Goal: Communication & Community: Participate in discussion

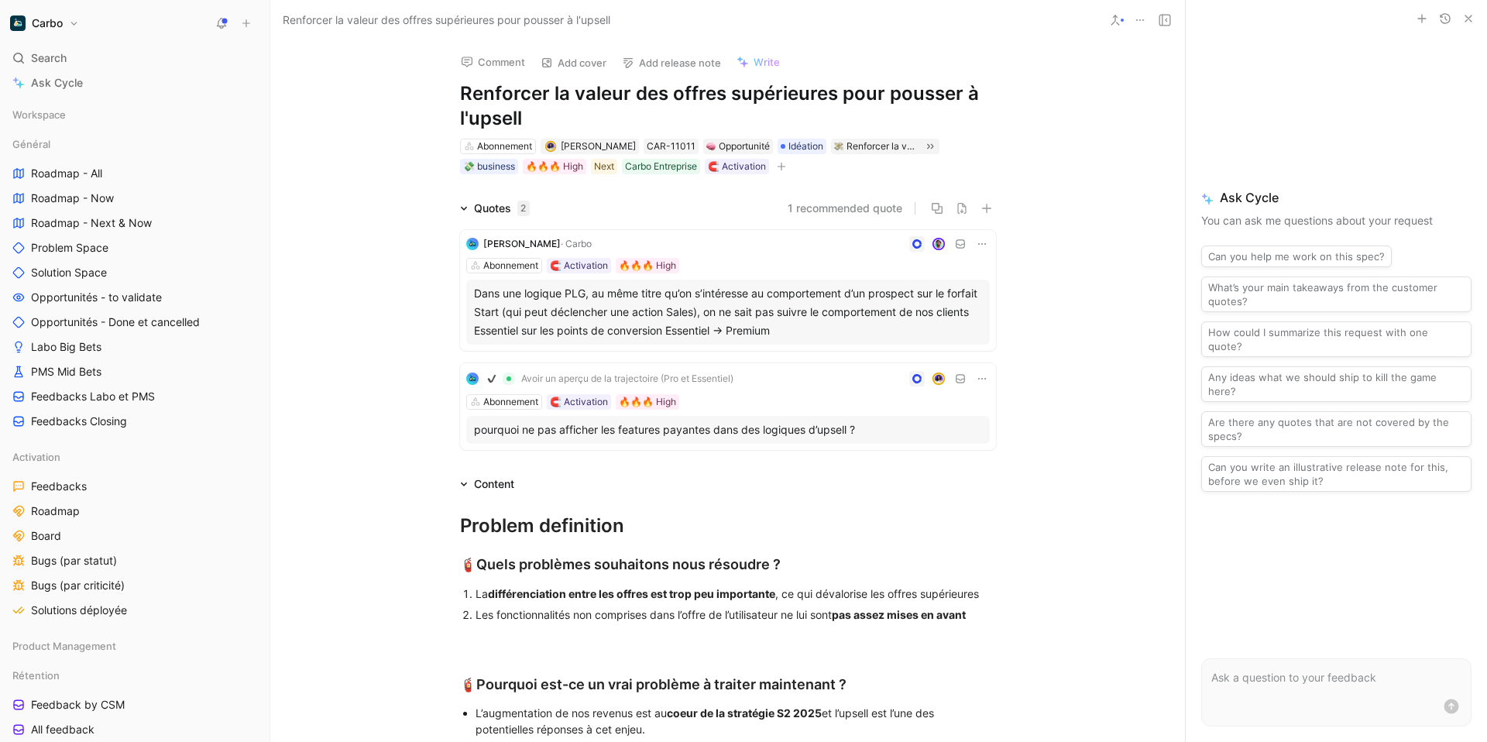
click at [900, 312] on div "Dans une logique PLG, au même titre qu’on s’intéresse au comportement d’un pros…" at bounding box center [728, 312] width 508 height 56
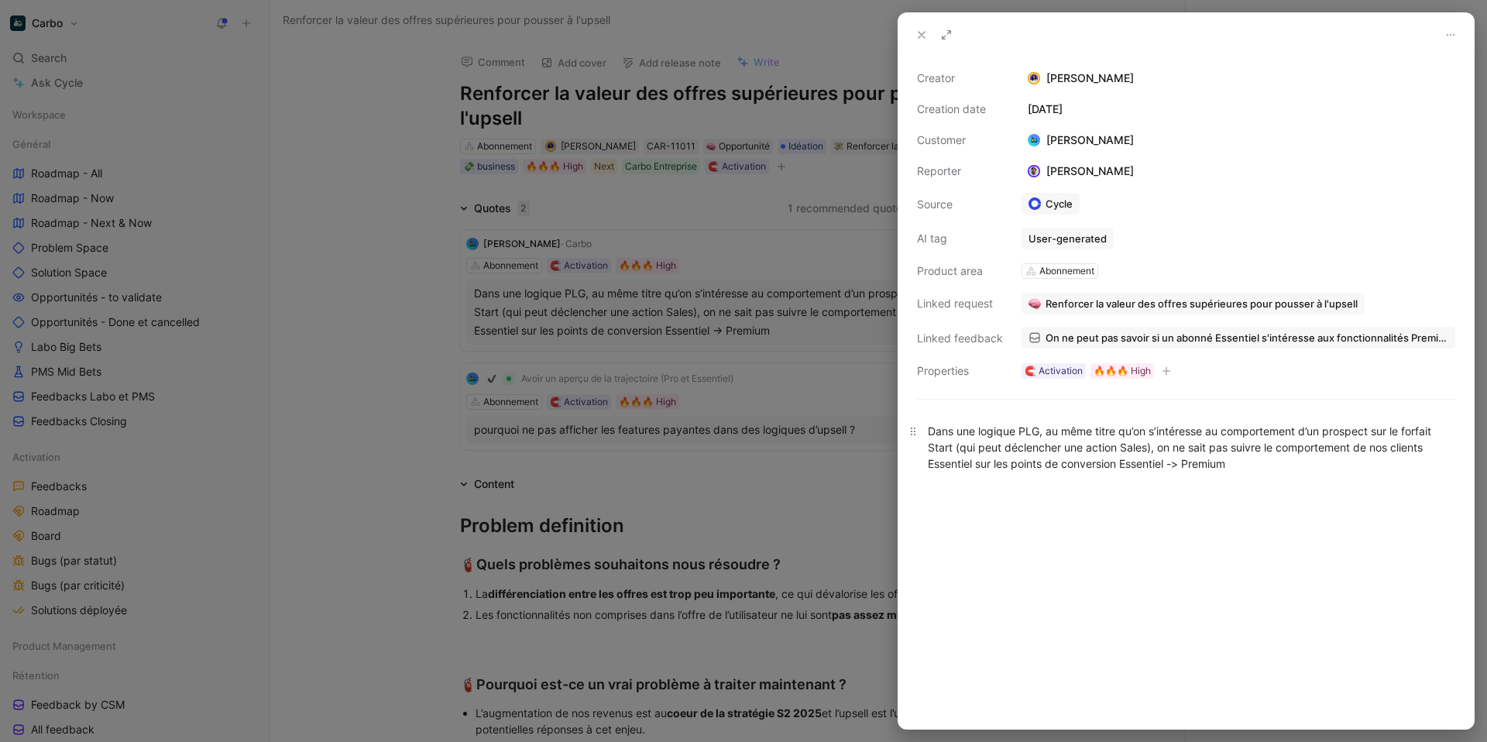
click at [1146, 449] on div "Dans une logique PLG, au même titre qu’on s’intéresse au comportement d’un pros…" at bounding box center [1186, 447] width 517 height 49
drag, startPoint x: 1121, startPoint y: 465, endPoint x: 1049, endPoint y: 464, distance: 72.0
click at [1049, 464] on div "Dans une logique PLG, au même titre qu’on s’intéresse au comportement d’un pros…" at bounding box center [1186, 447] width 517 height 49
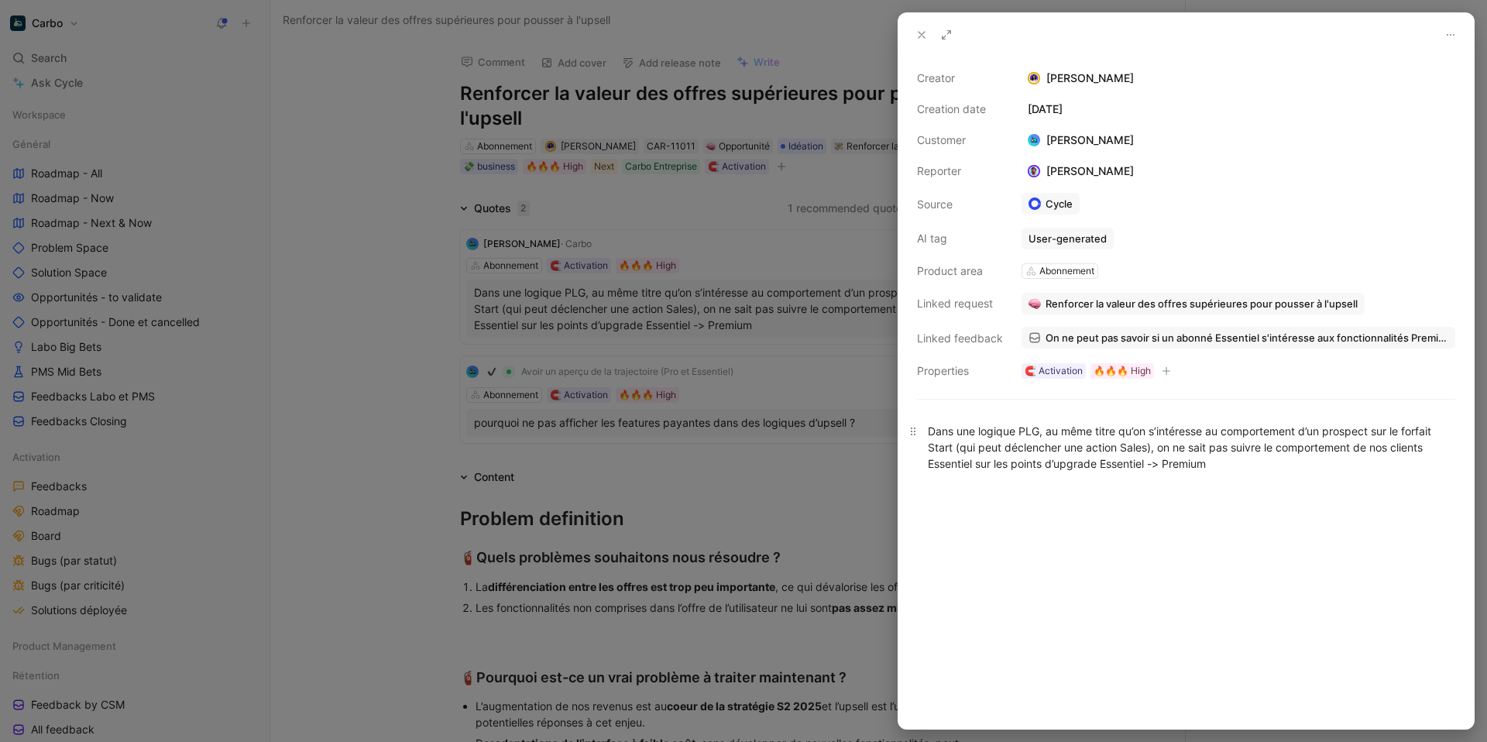
click at [928, 466] on div "Dans une logique PLG, au même titre qu’on s’intéresse au comportement d’un pros…" at bounding box center [1186, 447] width 517 height 49
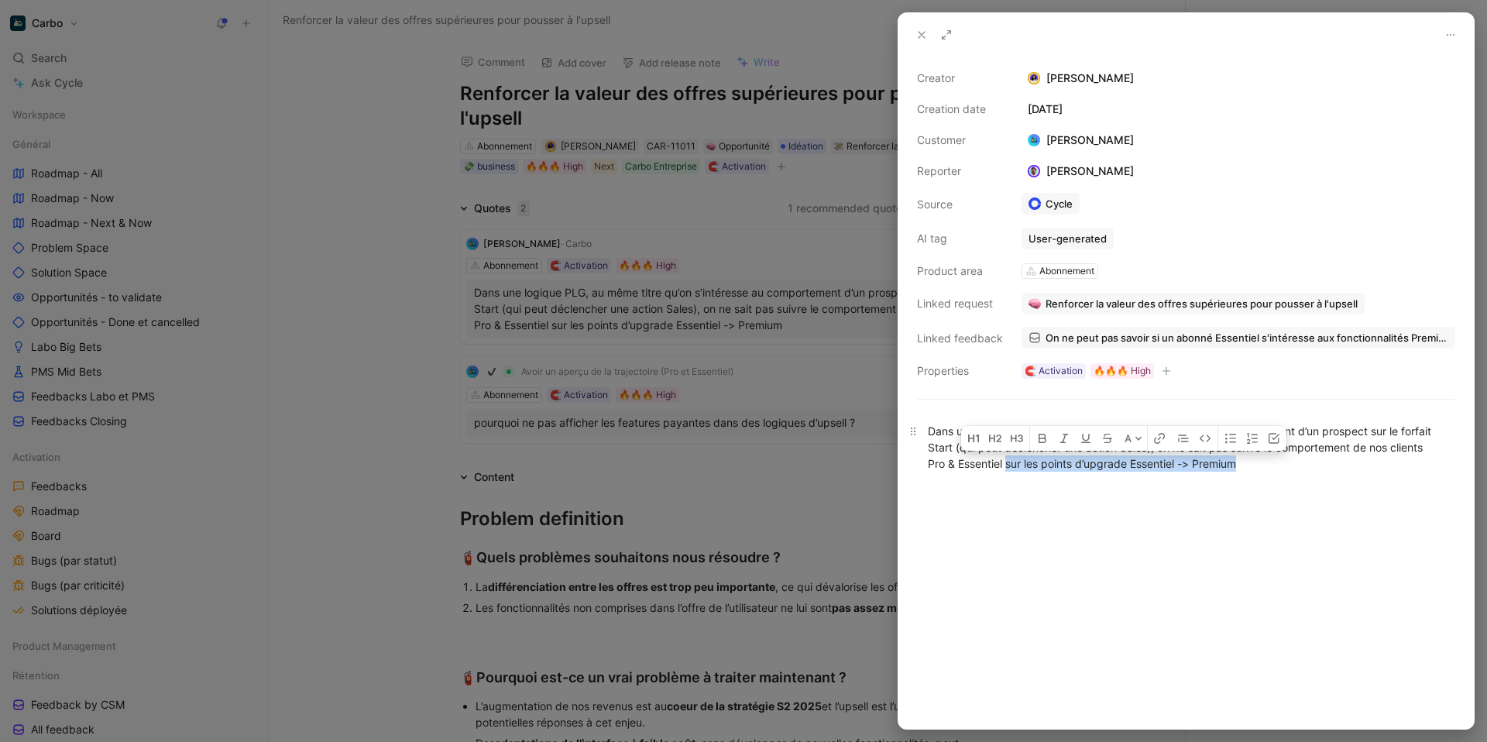
drag, startPoint x: 1007, startPoint y: 465, endPoint x: 1301, endPoint y: 463, distance: 294.3
click at [1301, 463] on div "Dans une logique PLG, au même titre qu’on s’intéresse au comportement d’un pros…" at bounding box center [1186, 447] width 517 height 49
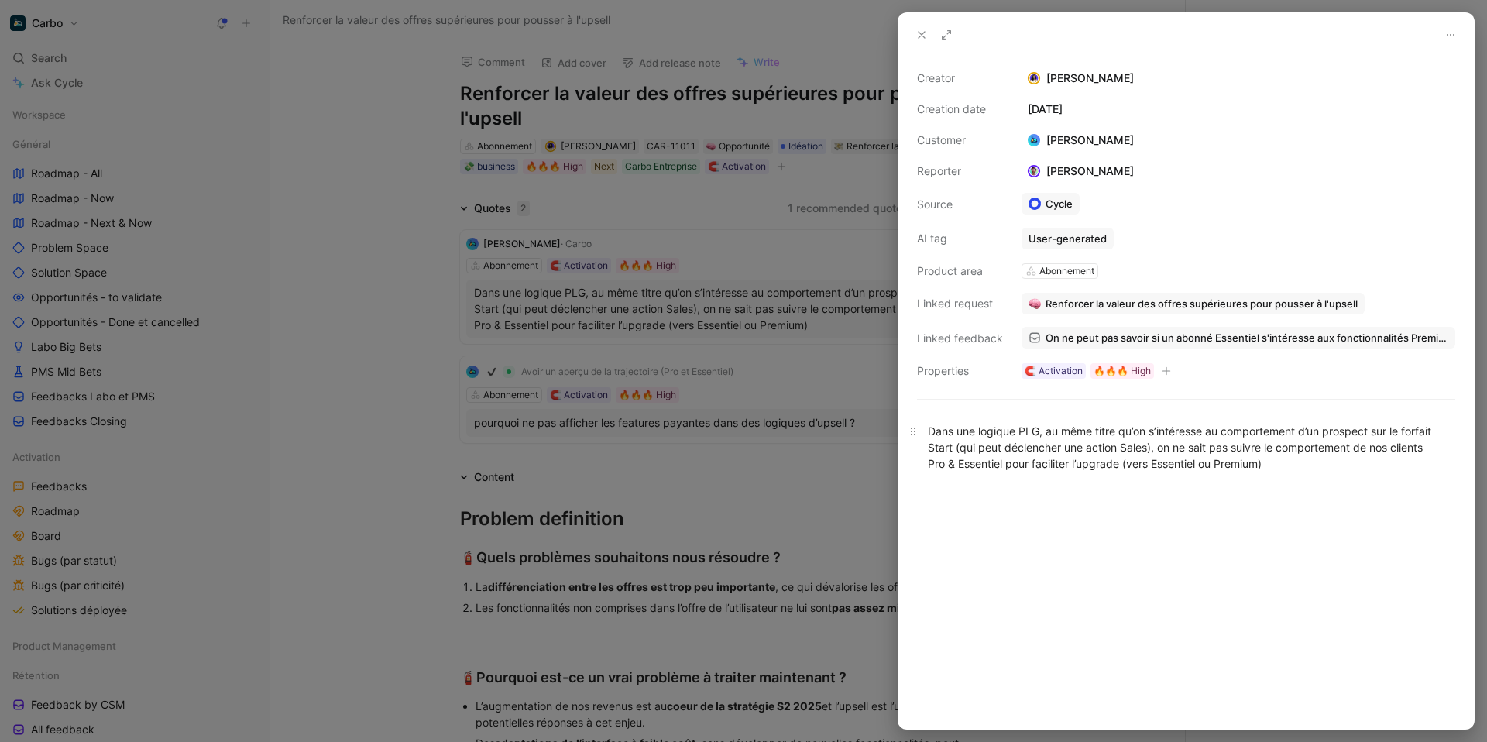
click at [1128, 463] on div "Dans une logique PLG, au même titre qu’on s’intéresse au comportement d’un pros…" at bounding box center [1186, 447] width 517 height 49
click at [1275, 467] on div "Dans une logique PLG, au même titre qu’on s’intéresse au comportement d’un pros…" at bounding box center [1186, 447] width 517 height 49
click at [955, 466] on div "Dans une logique PLG, au même titre qu’on s’intéresse au comportement d’un pros…" at bounding box center [1186, 447] width 517 height 49
click at [1081, 467] on div "Dans une logique PLG, au même titre qu’on s’intéresse au comportement d’un pros…" at bounding box center [1186, 447] width 517 height 49
click at [1086, 467] on div "Dans une logique PLG, au même titre qu’on s’intéresse au comportement d’un pros…" at bounding box center [1186, 447] width 517 height 49
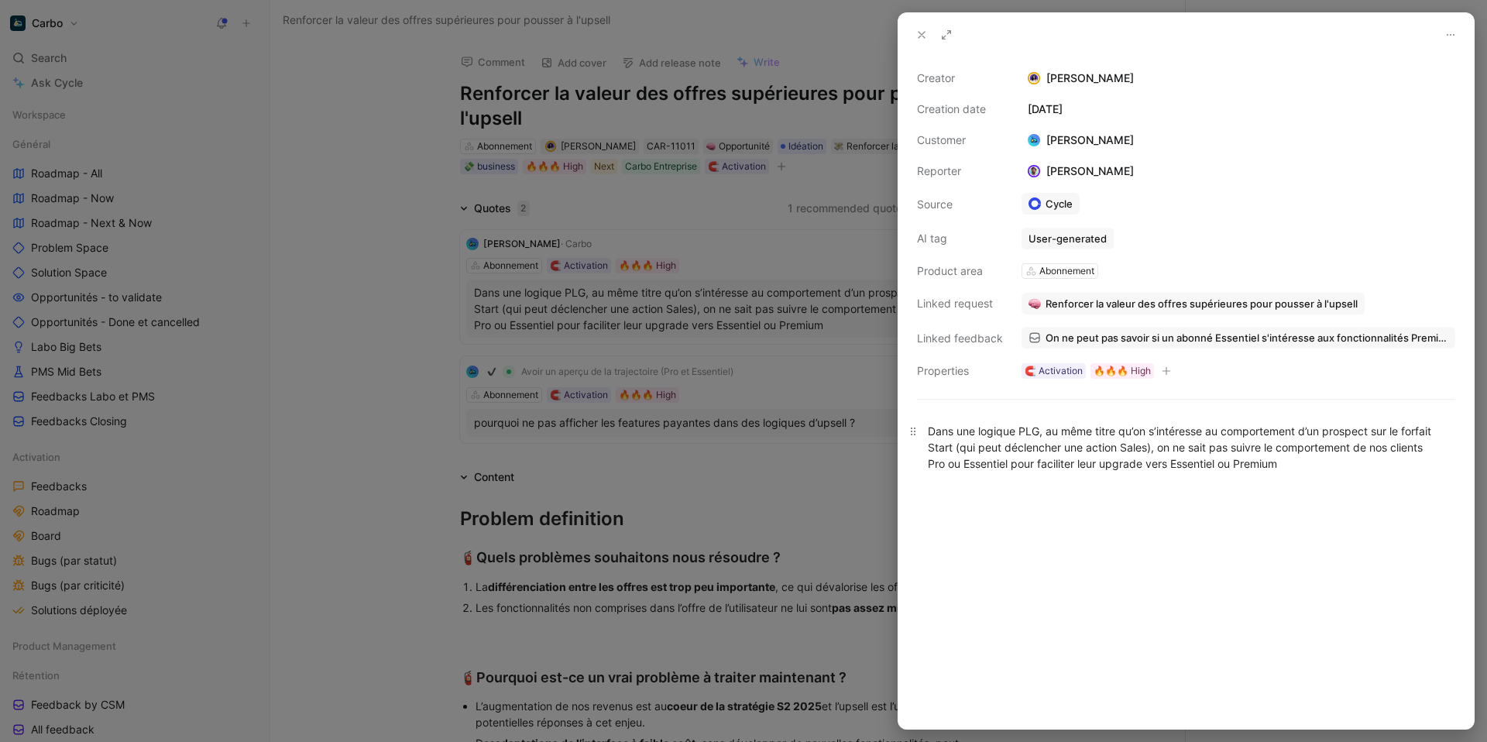
click at [1337, 464] on div "Dans une logique PLG, au même titre qu’on s’intéresse au comportement d’un pros…" at bounding box center [1186, 447] width 517 height 49
click at [919, 32] on icon at bounding box center [921, 35] width 12 height 12
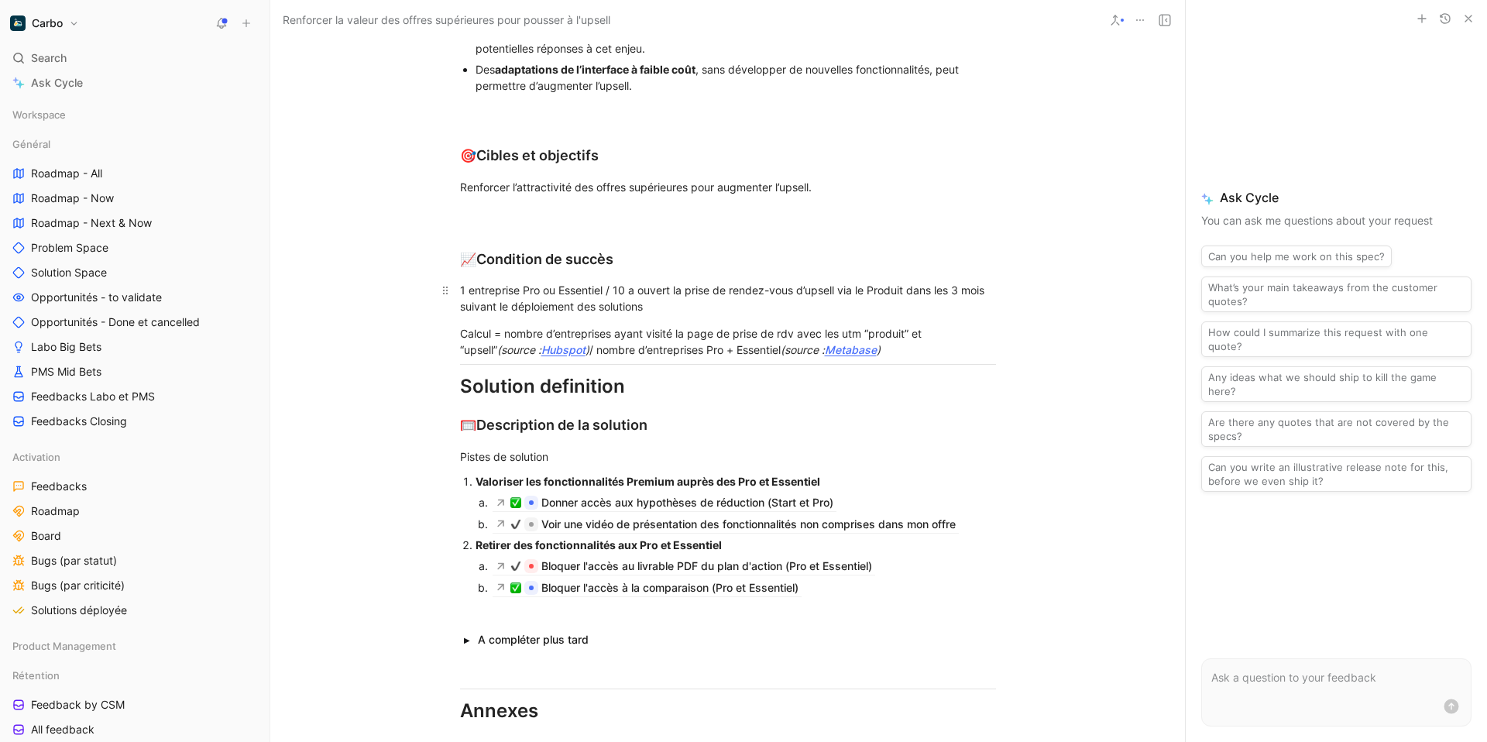
scroll to position [691, 0]
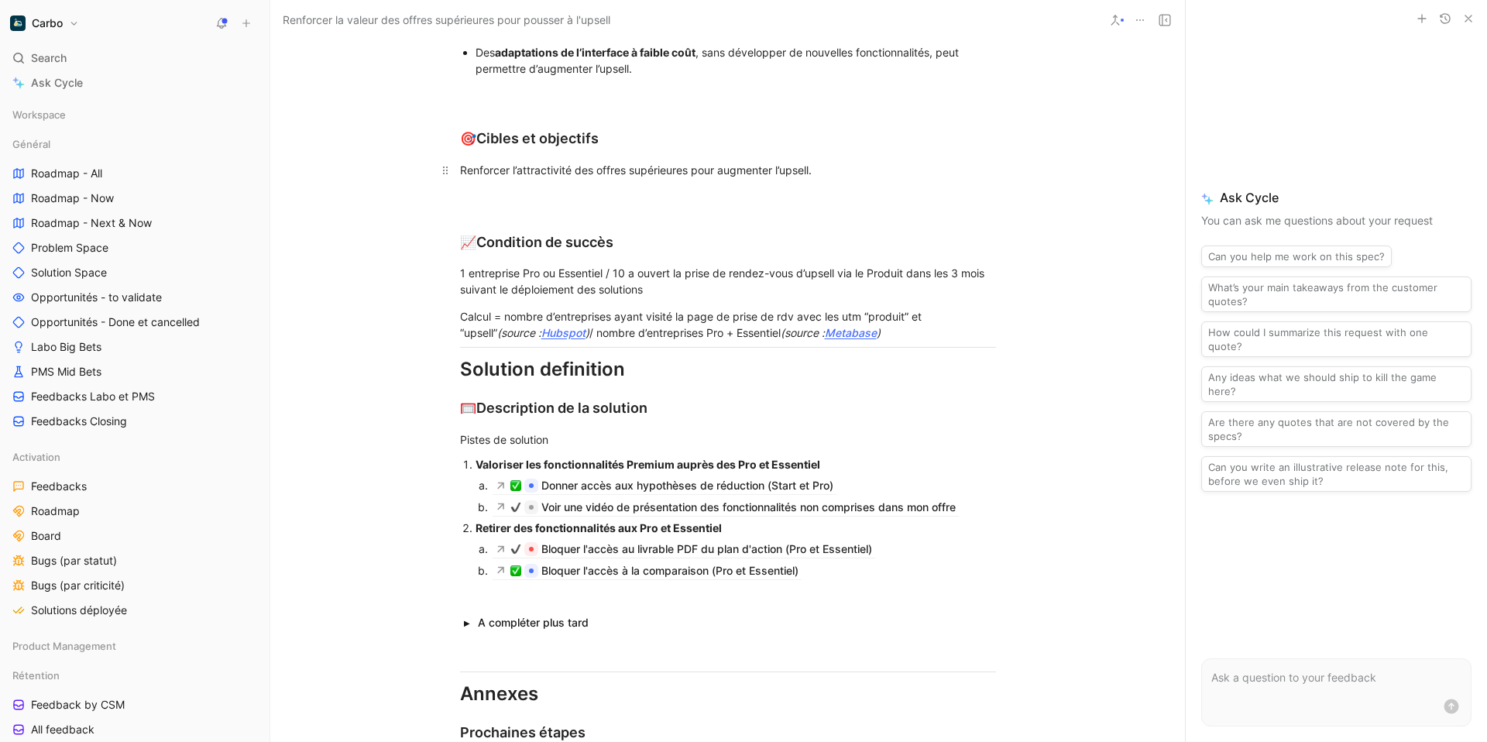
click at [781, 170] on div "Renforcer l’attractivité des offres supérieures pour augmenter l’upsell." at bounding box center [728, 170] width 536 height 16
drag, startPoint x: 777, startPoint y: 172, endPoint x: 815, endPoint y: 173, distance: 38.7
click at [815, 173] on div "Renforcer l’attractivité des offres supérieures pour augmenter l’upsell." at bounding box center [728, 170] width 536 height 16
drag, startPoint x: 807, startPoint y: 173, endPoint x: 774, endPoint y: 174, distance: 33.3
click at [774, 174] on div "Renforcer l’attractivité des offres supérieures pour augmenter l’upsell." at bounding box center [728, 170] width 536 height 16
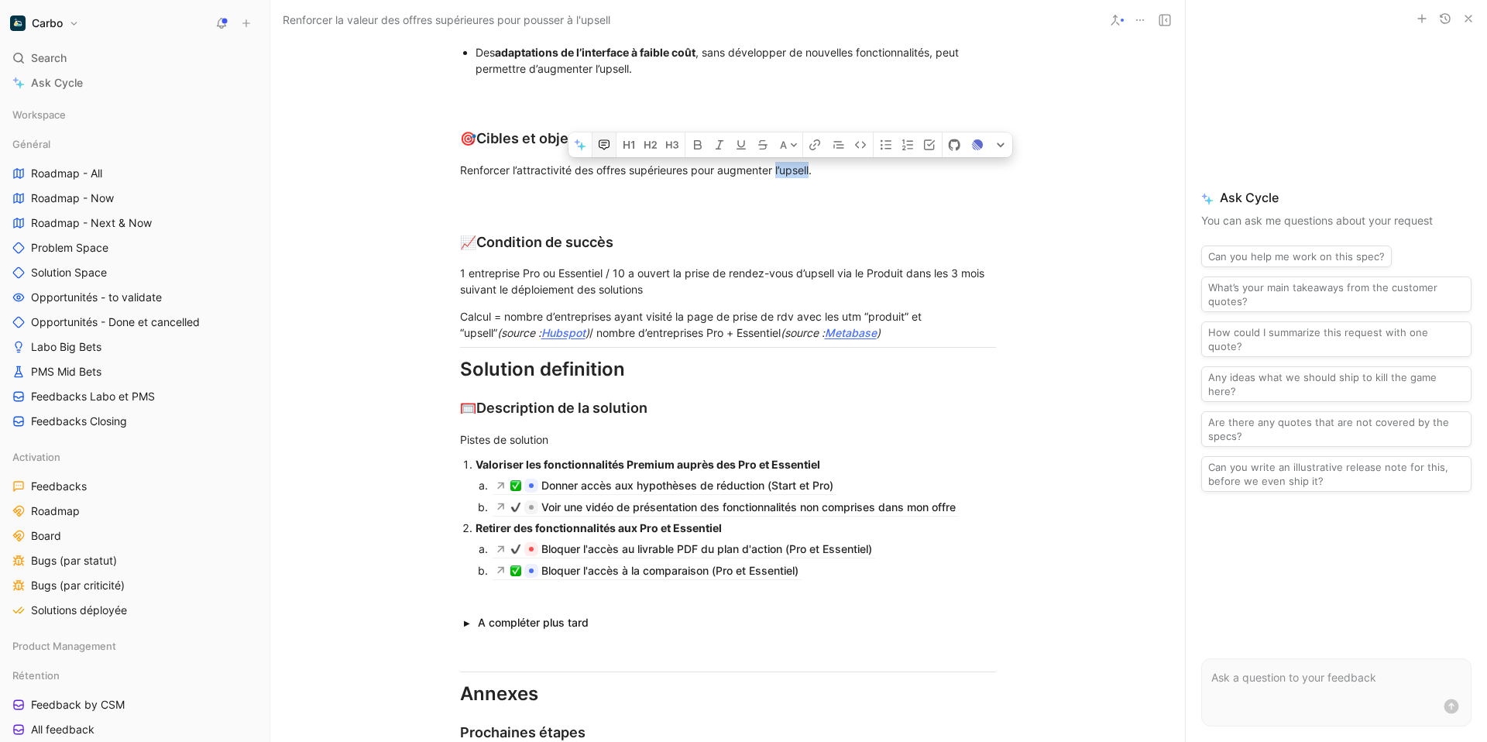
click at [603, 146] on icon "button" at bounding box center [604, 145] width 12 height 12
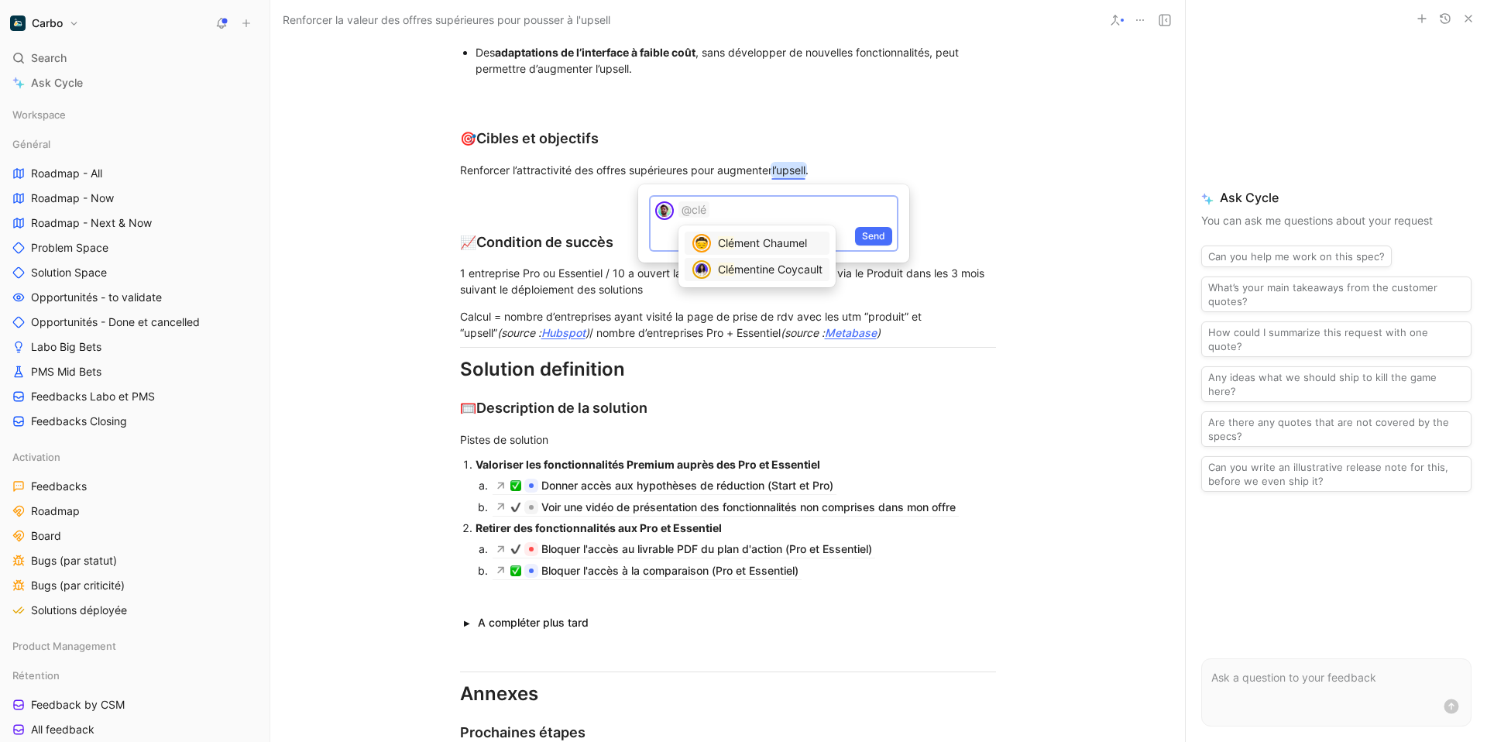
click at [774, 273] on span "mentine Coycault" at bounding box center [778, 269] width 88 height 13
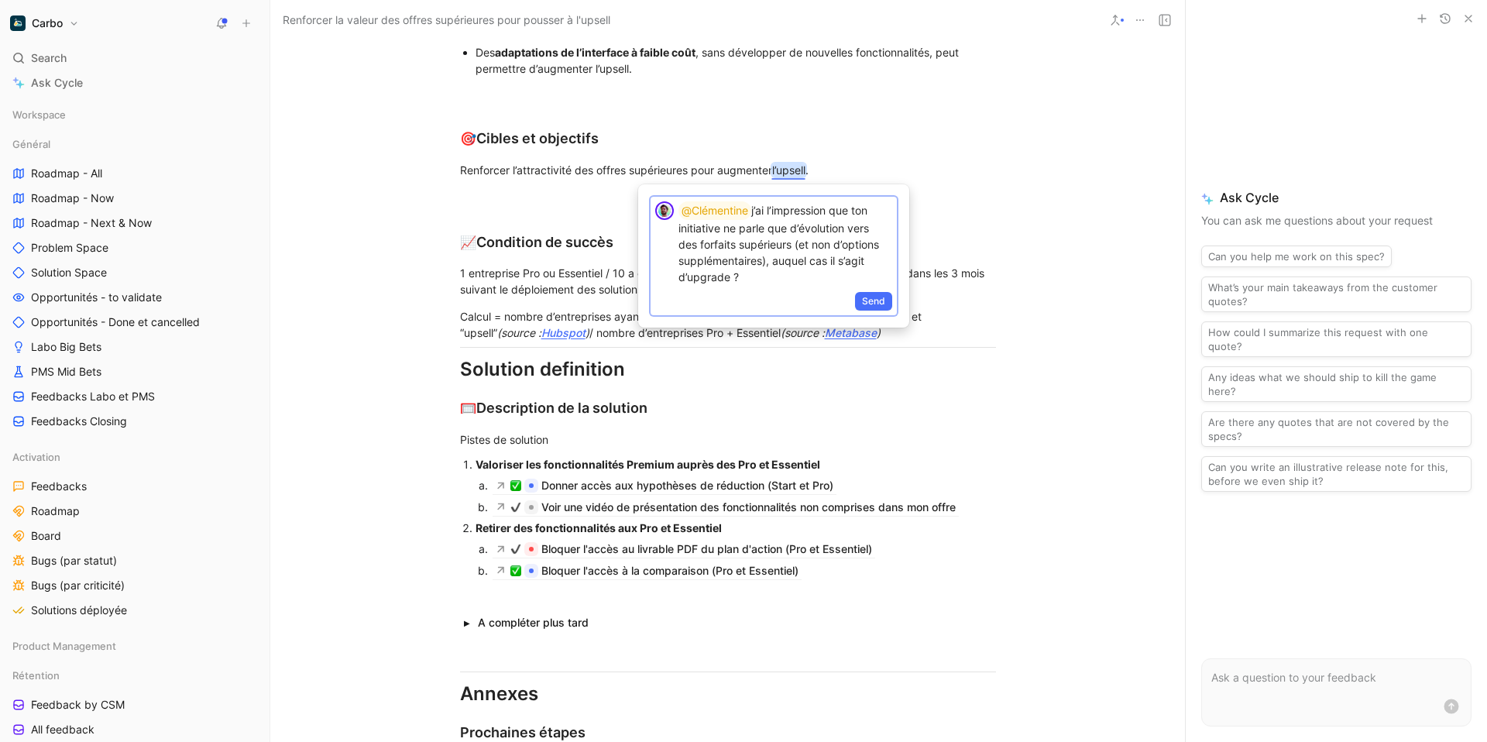
click at [756, 214] on p "@[PERSON_NAME]ai l’impression que ton initiative ne parle que d’évolution vers …" at bounding box center [785, 243] width 214 height 84
drag, startPoint x: 757, startPoint y: 211, endPoint x: 776, endPoint y: 212, distance: 18.6
click at [776, 212] on p "@[PERSON_NAME] pour j’ai l’impression que ton initiative ne parle que d’évoluti…" at bounding box center [785, 243] width 214 height 84
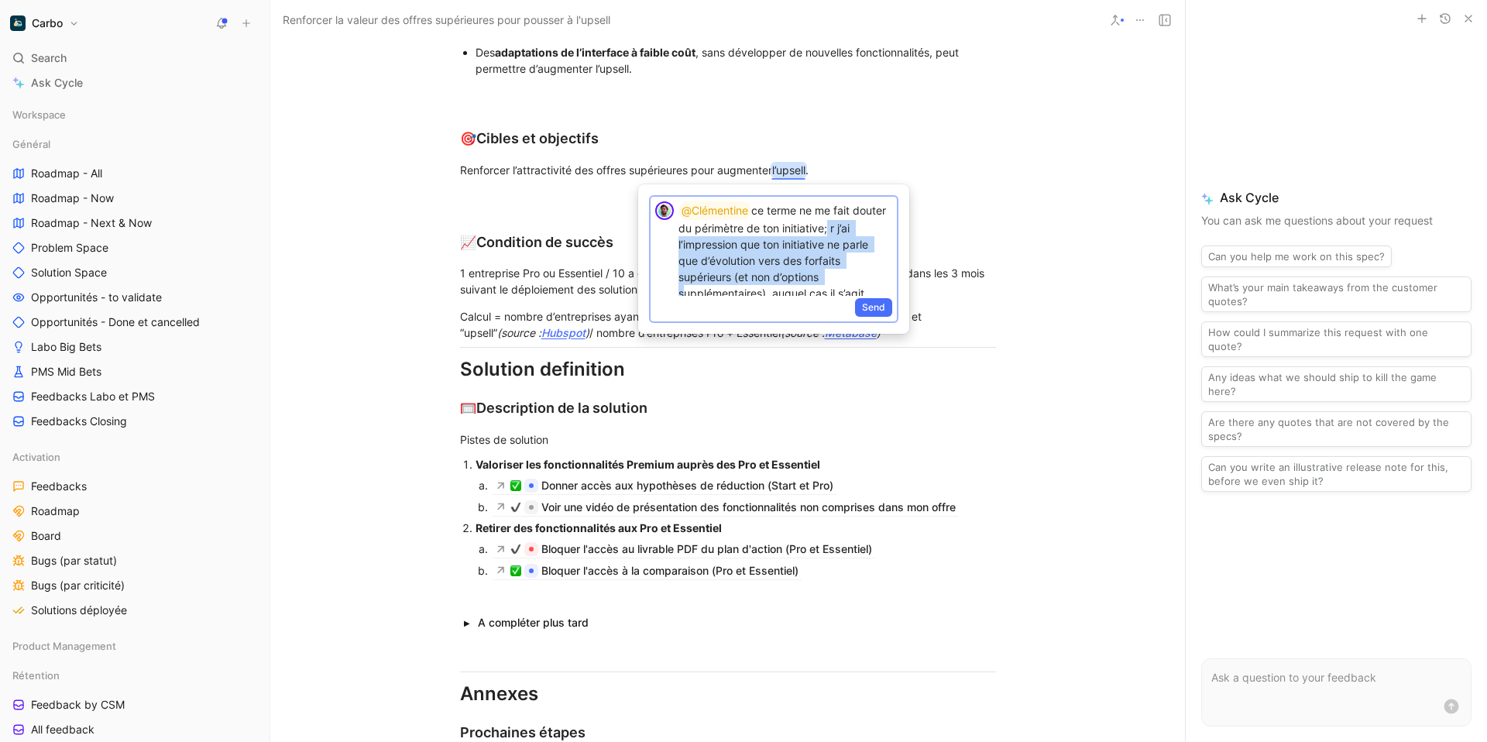
scroll to position [26, 0]
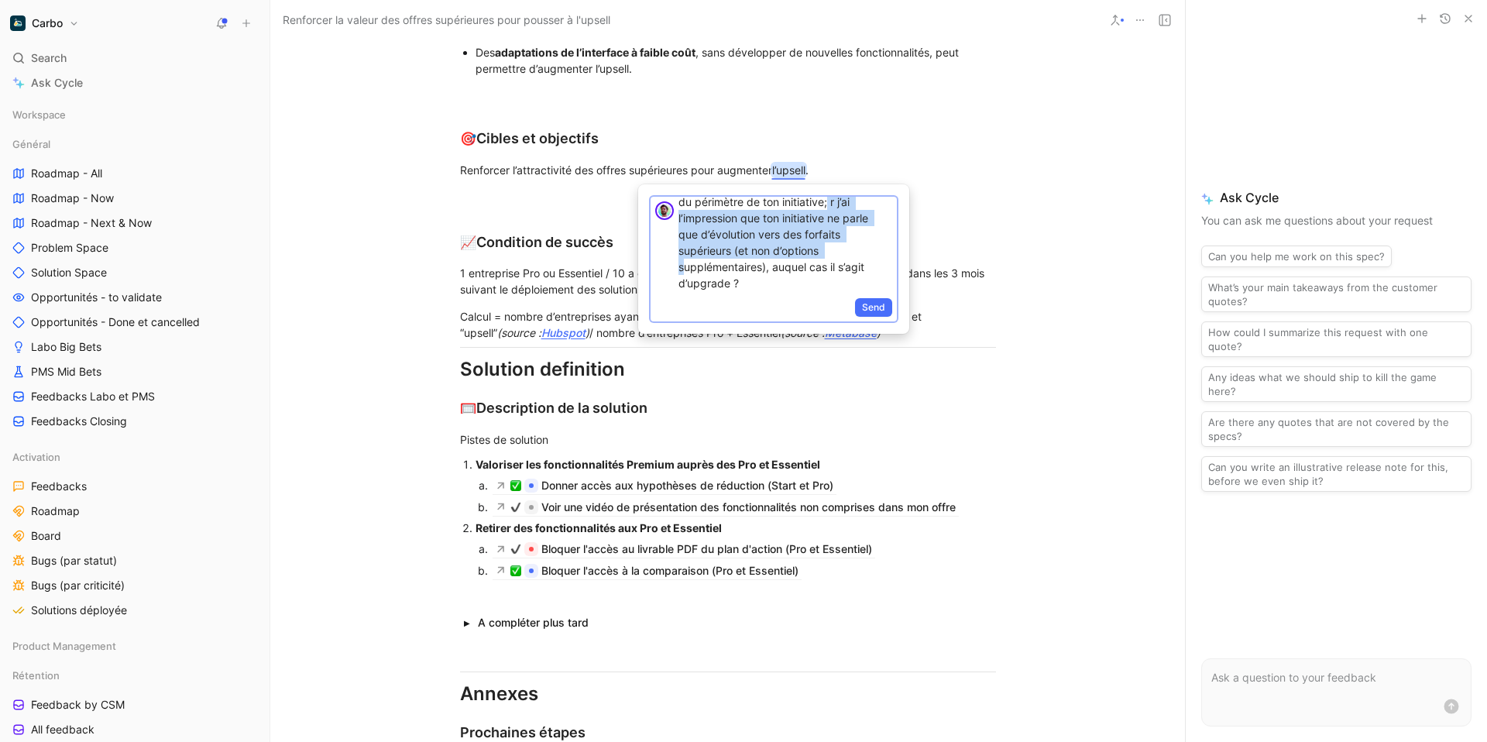
drag, startPoint x: 864, startPoint y: 231, endPoint x: 843, endPoint y: 297, distance: 69.3
click at [843, 297] on div "@Clémentine ce terme ne me fait douter du périmètre de ton initiative; r j’ai l…" at bounding box center [773, 259] width 246 height 125
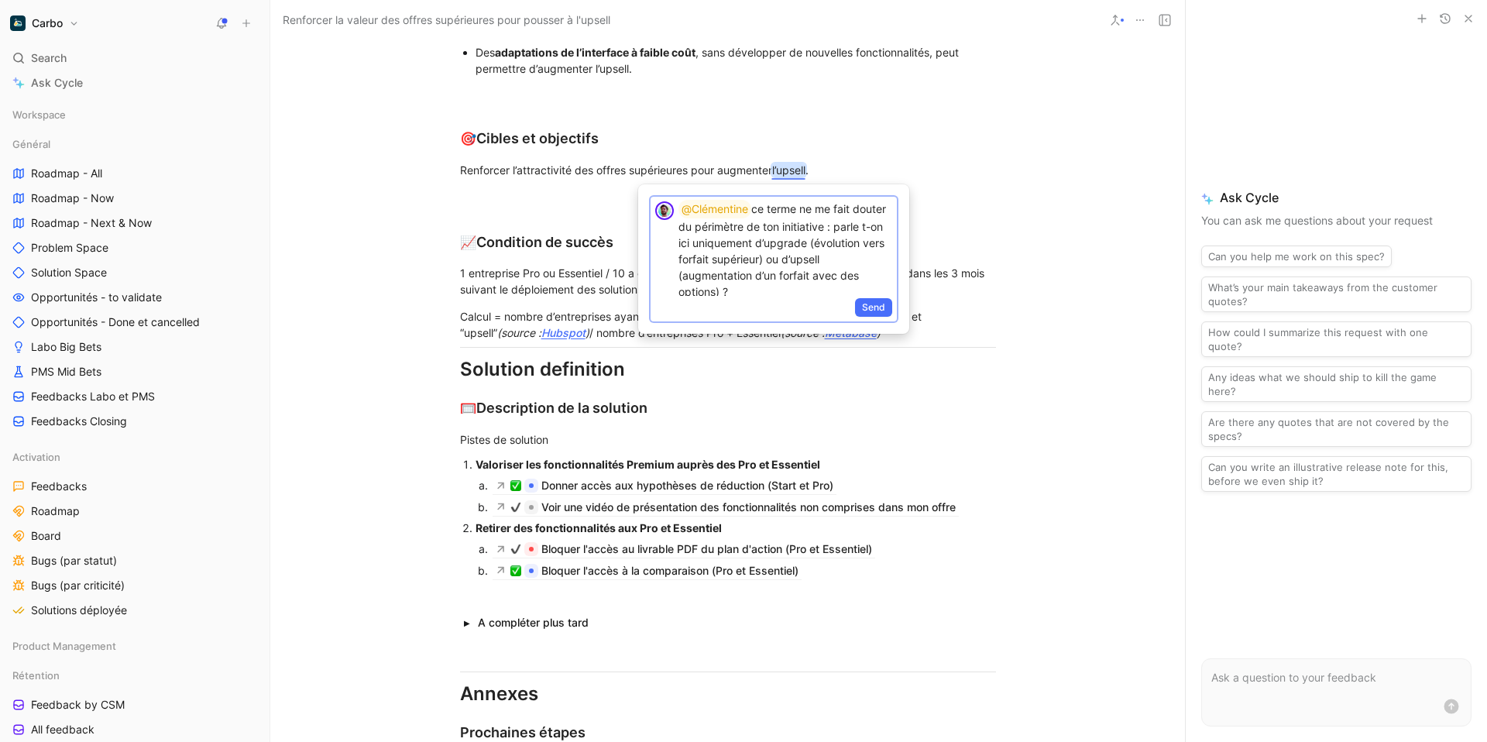
scroll to position [0, 0]
drag, startPoint x: 819, startPoint y: 245, endPoint x: 858, endPoint y: 245, distance: 38.7
click at [858, 245] on p "@Clémentine ce terme ne me fait douter du périmètre de ton initiative : parle t…" at bounding box center [785, 251] width 214 height 100
click at [842, 264] on p "@Clémentine ce terme ne me fait douter du périmètre de ton initiative : parle t…" at bounding box center [785, 251] width 214 height 100
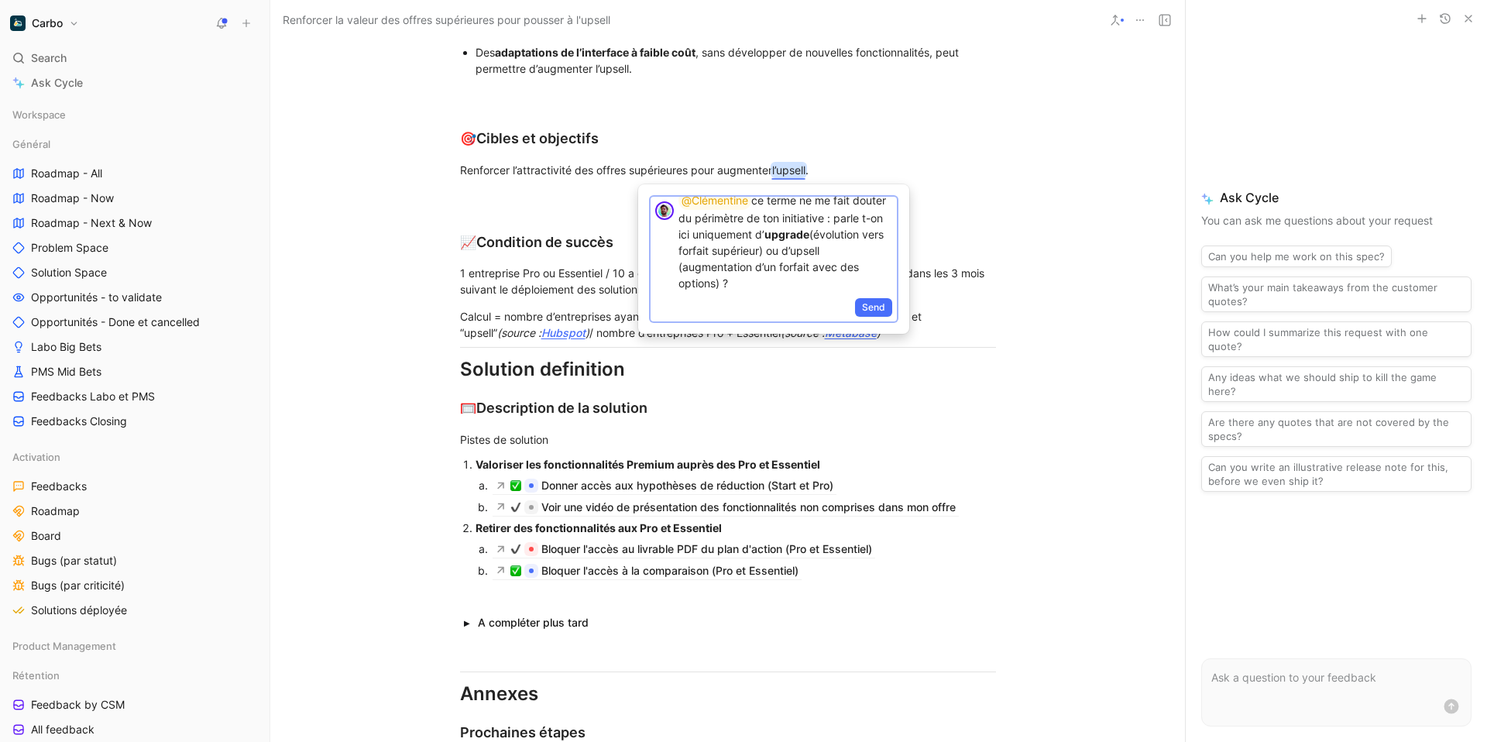
click at [722, 301] on div "Send" at bounding box center [773, 309] width 246 height 26
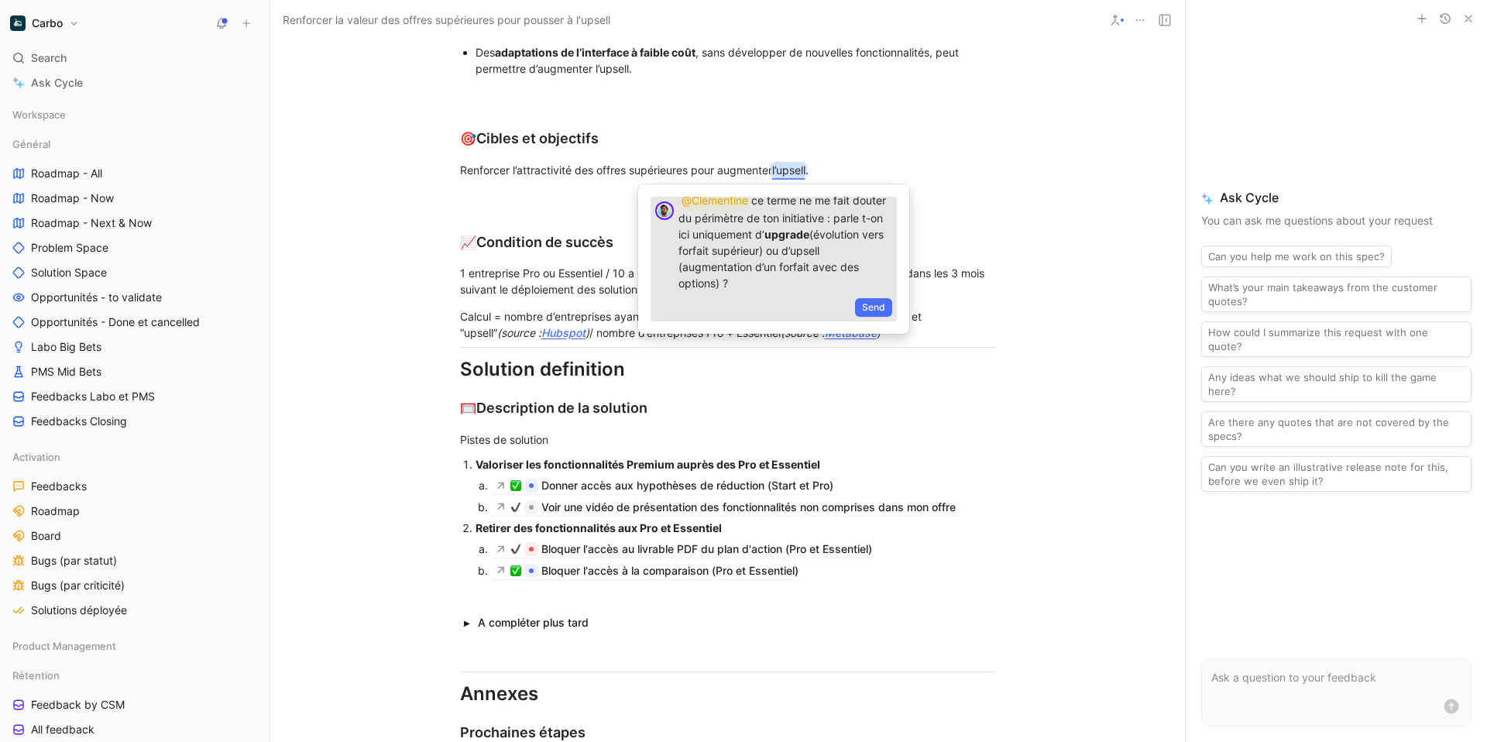
click at [805, 276] on p "@Clémentine ce terme ne me fait douter du périmètre de ton initiative : parle t…" at bounding box center [785, 241] width 214 height 100
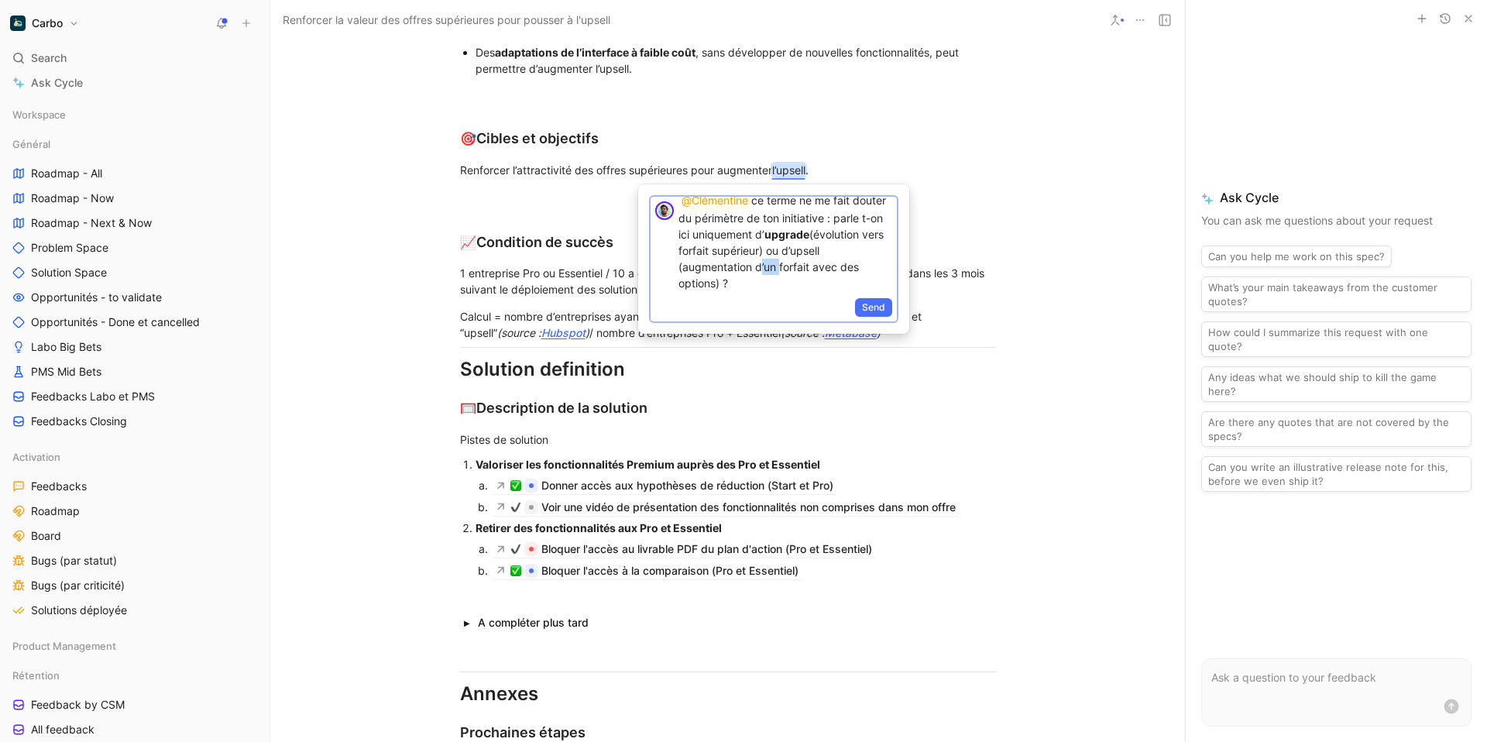
drag, startPoint x: 798, startPoint y: 268, endPoint x: 818, endPoint y: 269, distance: 19.4
click at [818, 269] on p "@Clémentine ce terme ne me fait douter du périmètre de ton initiative : parle t…" at bounding box center [785, 241] width 214 height 100
drag, startPoint x: 723, startPoint y: 269, endPoint x: 880, endPoint y: 266, distance: 157.2
click at [880, 266] on p "@Clémentine ce terme ne me fait douter du périmètre de ton initiative : parle t…" at bounding box center [785, 241] width 214 height 100
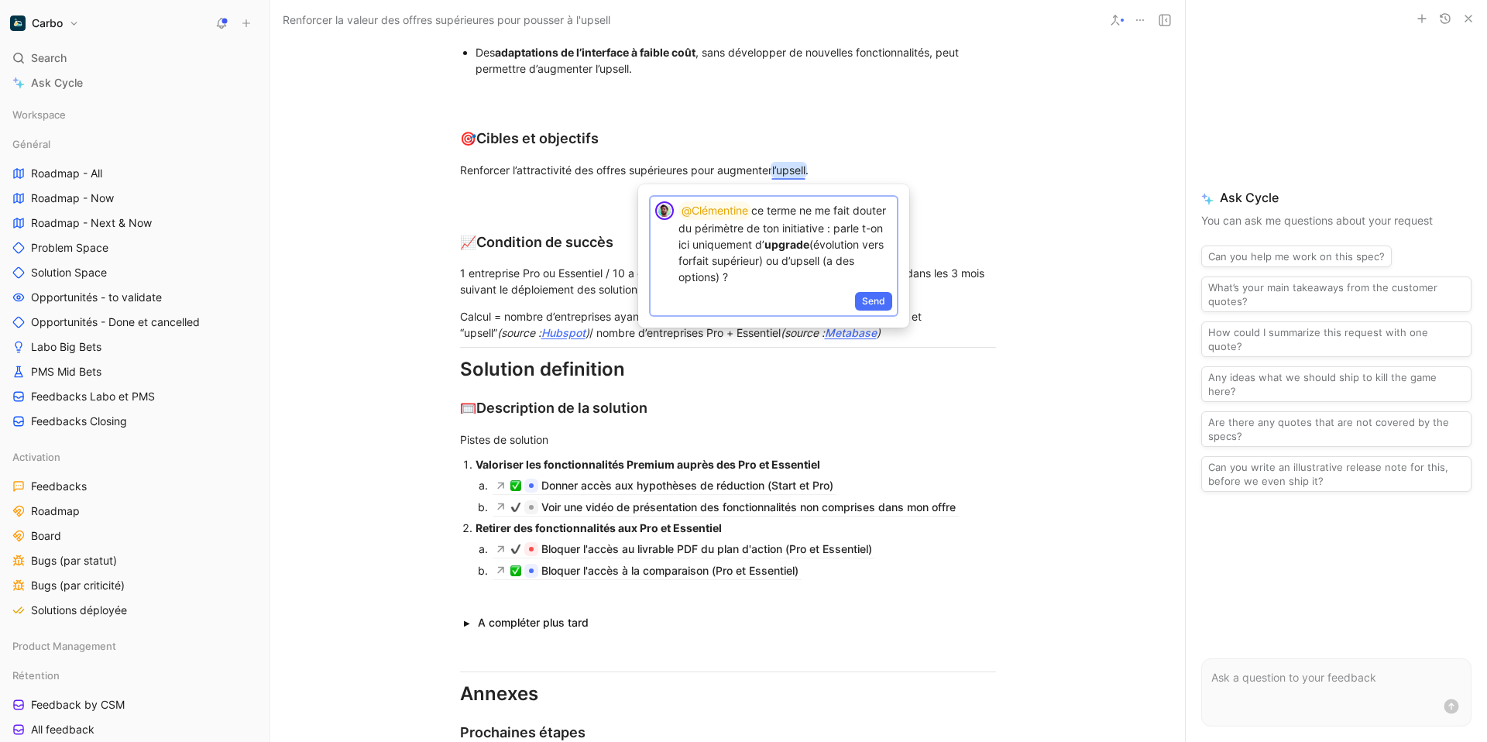
scroll to position [0, 0]
drag, startPoint x: 759, startPoint y: 278, endPoint x: 775, endPoint y: 277, distance: 16.3
click at [775, 277] on p "@Clémentine ce terme ne me fait douter du périmètre de ton initiative : parle t…" at bounding box center [785, 243] width 214 height 84
click at [799, 278] on p "@Clémentine ce terme ne me fait douter du périmètre de ton initiative : parle t…" at bounding box center [785, 243] width 214 height 84
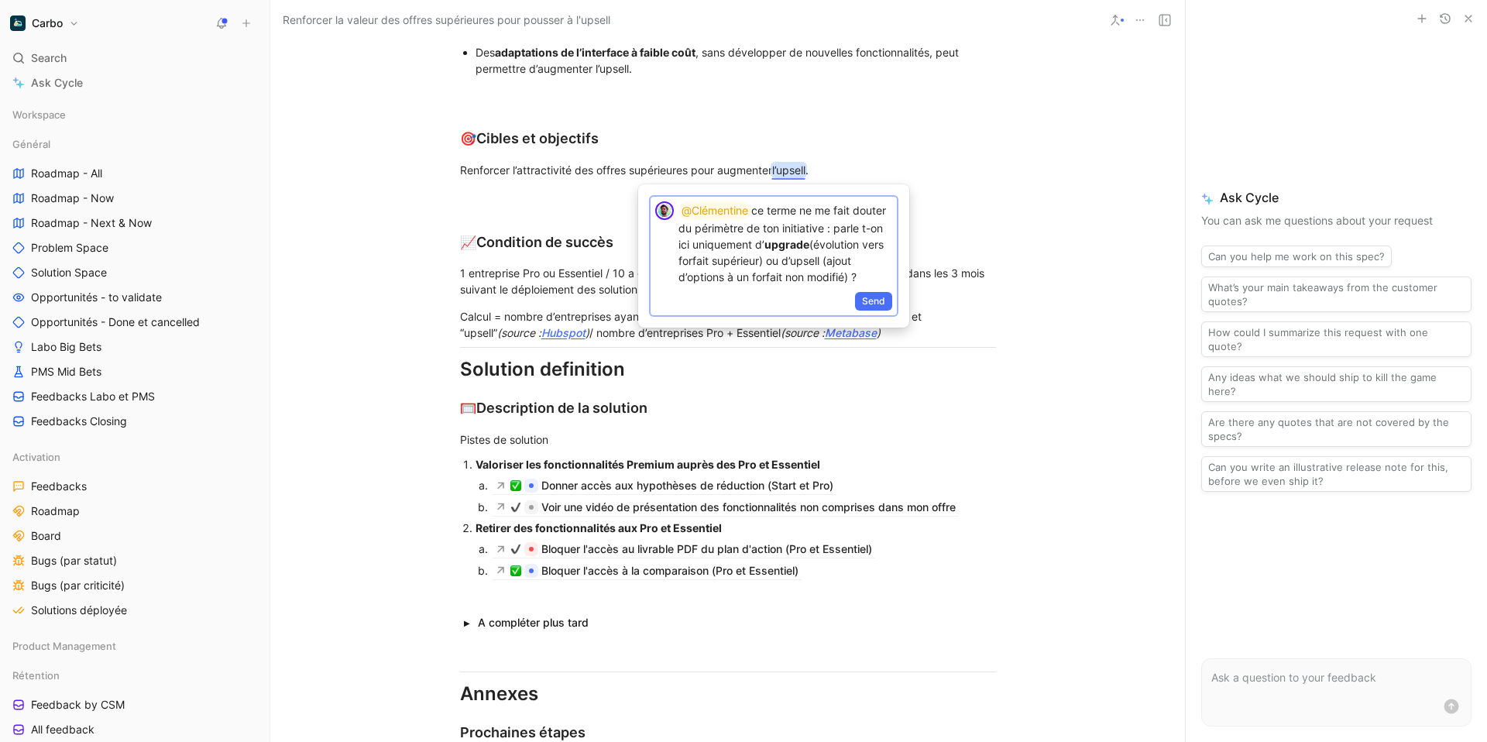
click at [756, 255] on p "@Clémentine ce terme ne me fait douter du périmètre de ton initiative : parle t…" at bounding box center [785, 243] width 214 height 84
click at [874, 306] on span "Send" at bounding box center [873, 300] width 23 height 15
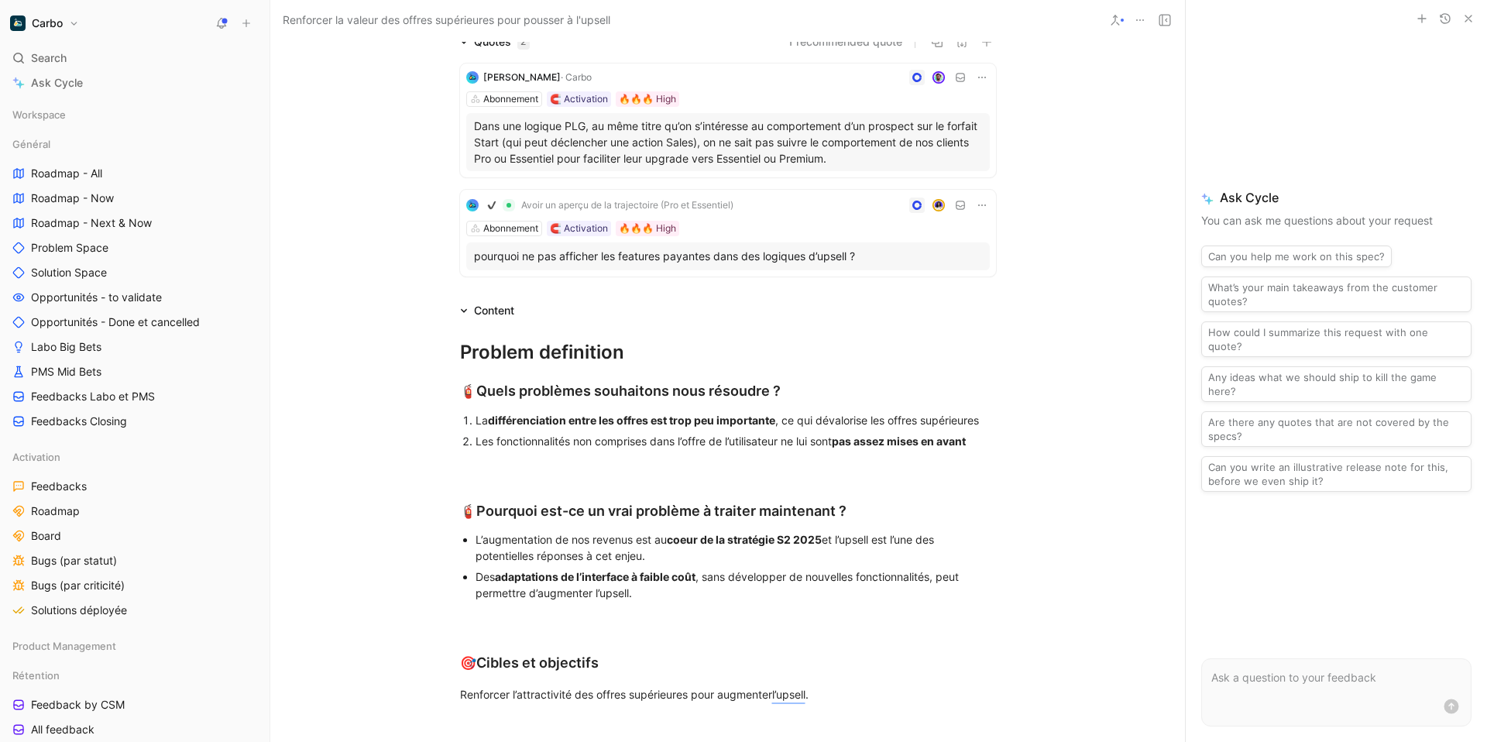
scroll to position [302, 0]
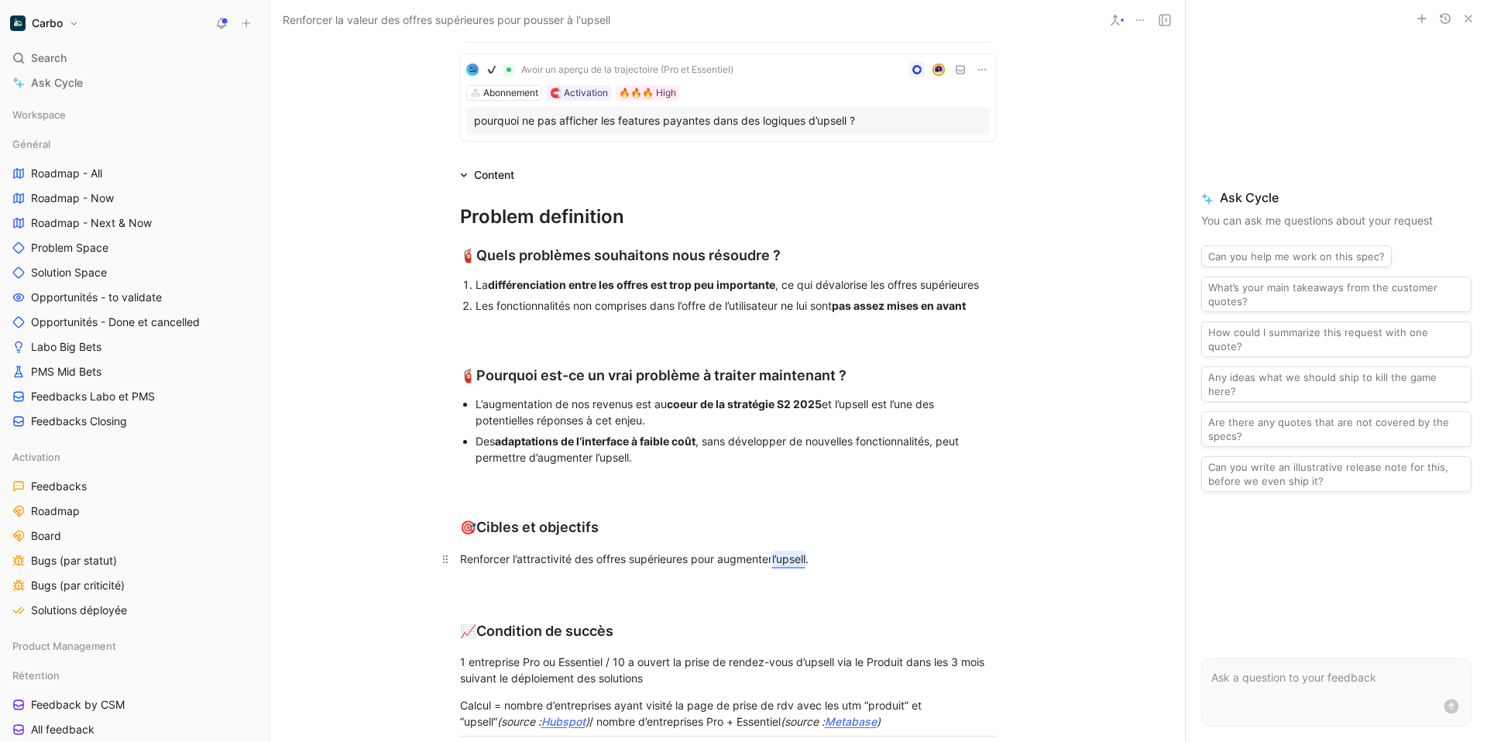
click at [797, 558] on mark "l’upsell" at bounding box center [788, 558] width 33 height 13
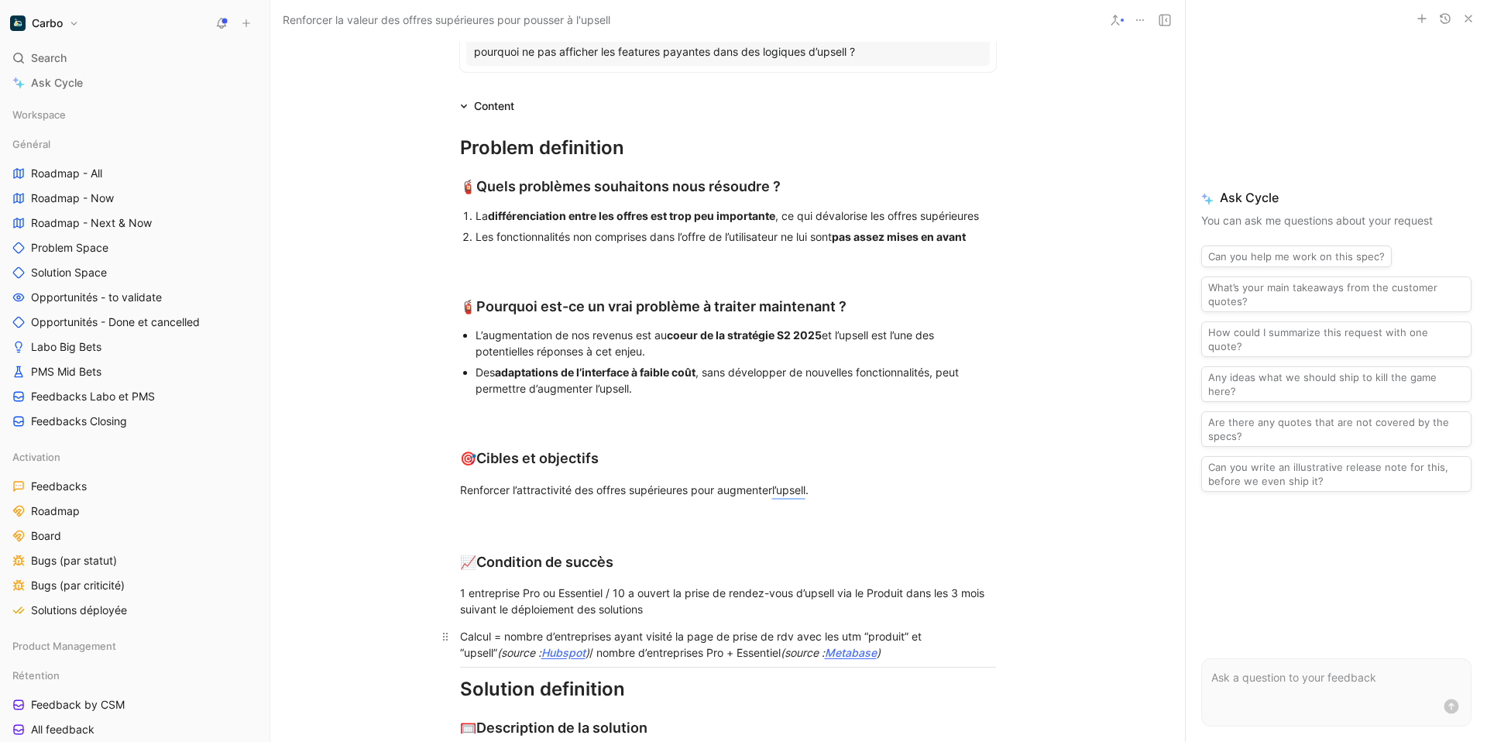
scroll to position [218, 0]
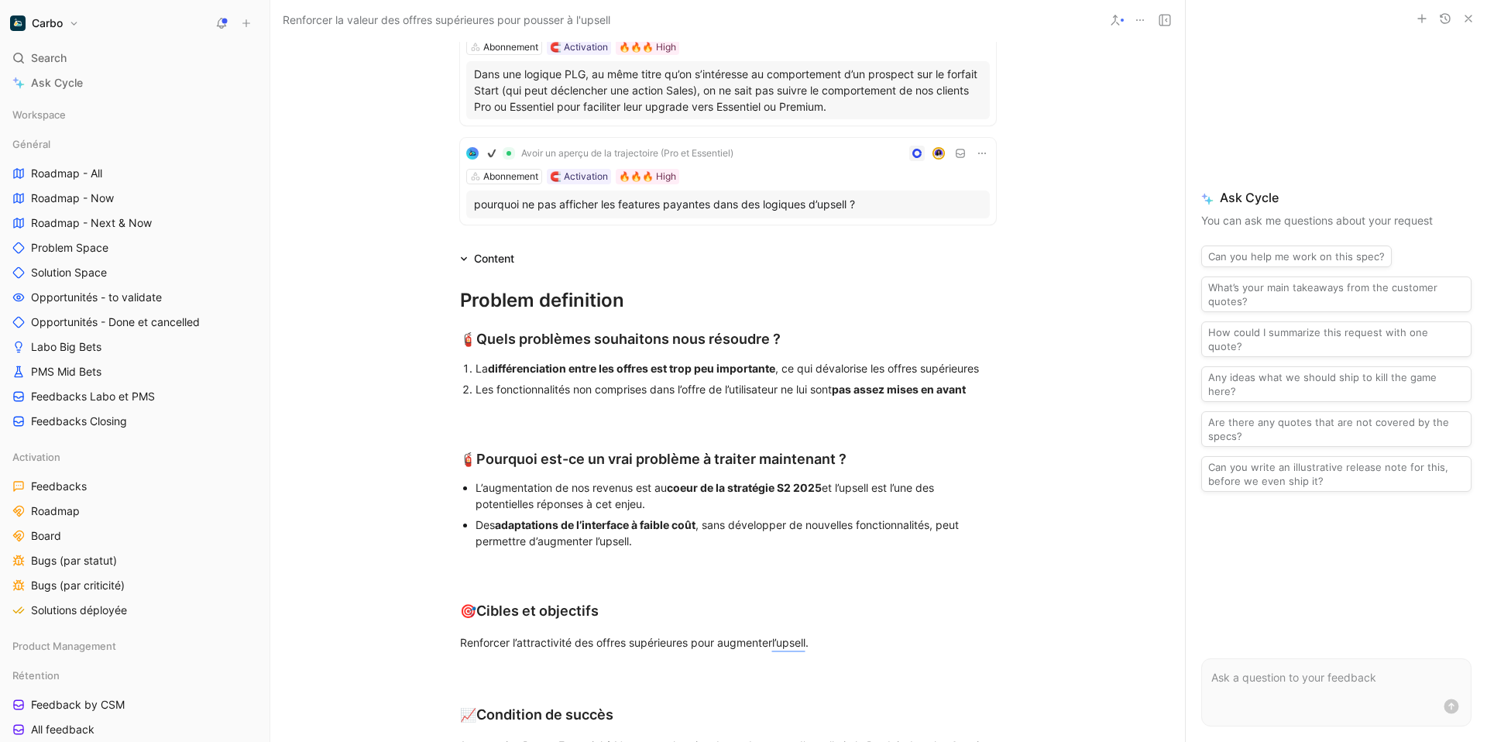
click at [872, 366] on div "La différenciation entre les offres est trop peu importante , ce qui dévalorise…" at bounding box center [735, 368] width 520 height 16
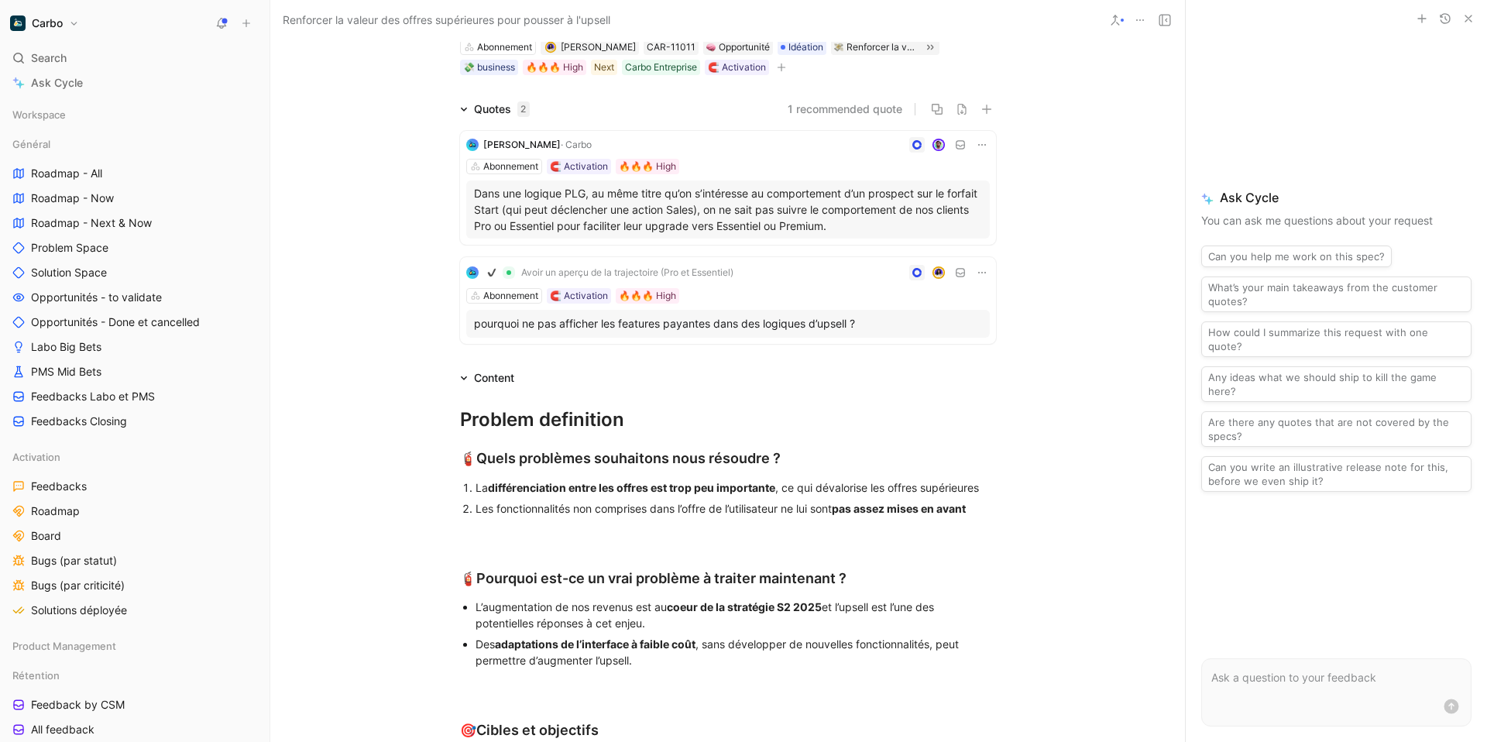
scroll to position [136, 0]
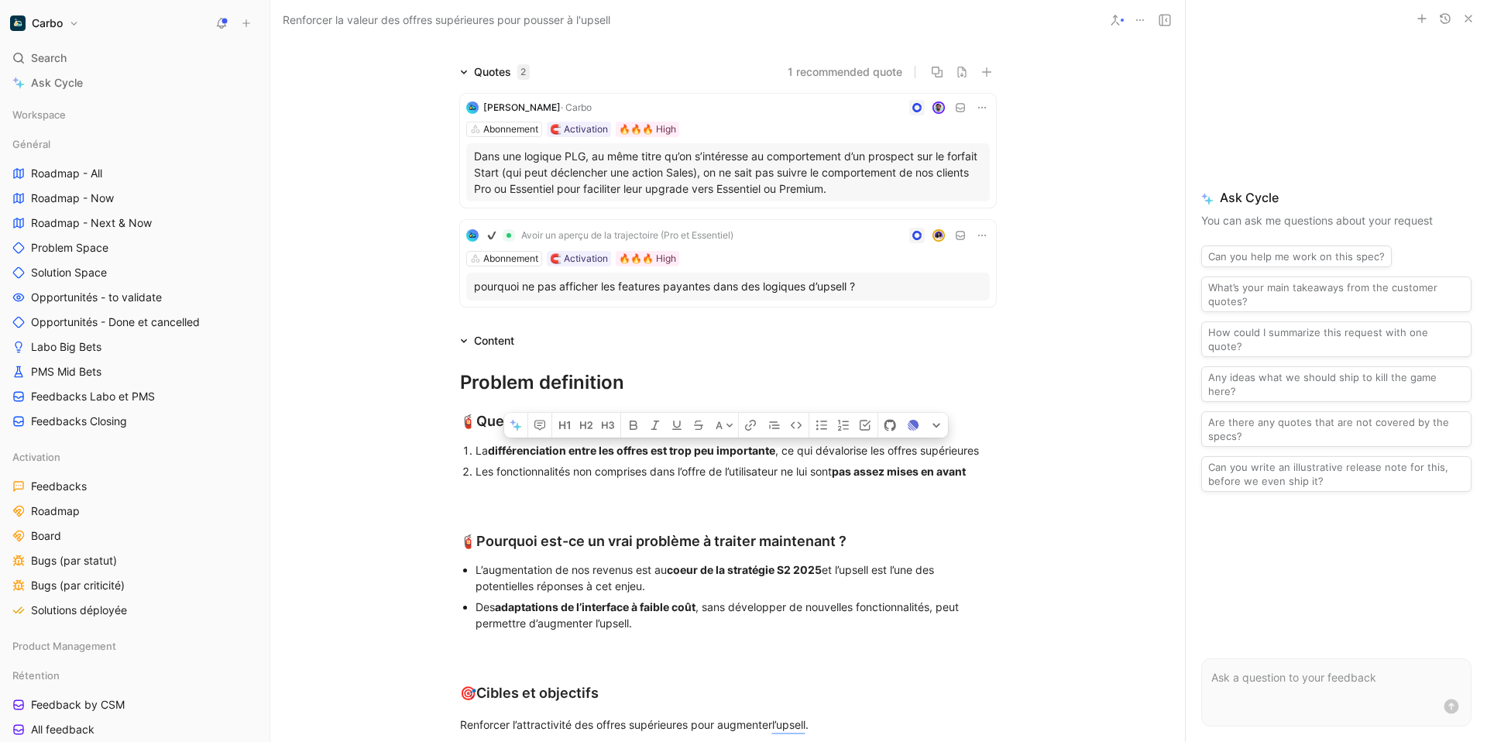
drag, startPoint x: 983, startPoint y: 453, endPoint x: 469, endPoint y: 453, distance: 513.4
click at [475, 453] on li "La différenciation entre les offres est trop peu importante , ce qui dévalorise…" at bounding box center [735, 450] width 520 height 21
click at [535, 427] on icon "button" at bounding box center [539, 425] width 11 height 10
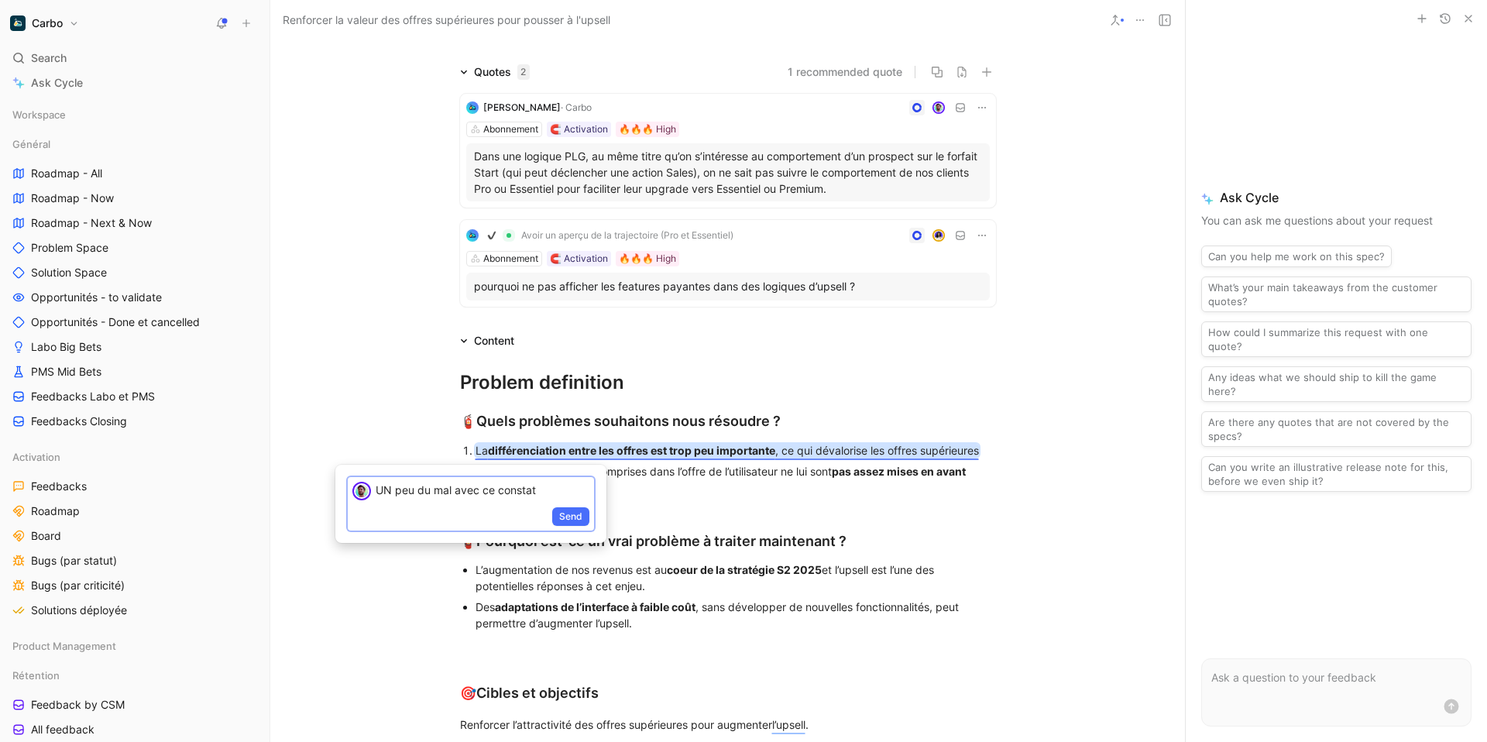
click at [389, 491] on p "UN peu du mal avec ce constat" at bounding box center [483, 490] width 214 height 16
click at [548, 491] on p "Un peu du mal avec ce constat" at bounding box center [483, 490] width 214 height 16
drag, startPoint x: 538, startPoint y: 493, endPoint x: 375, endPoint y: 489, distance: 163.4
click at [376, 489] on p "Un peu du mal avec ce constat" at bounding box center [483, 490] width 214 height 16
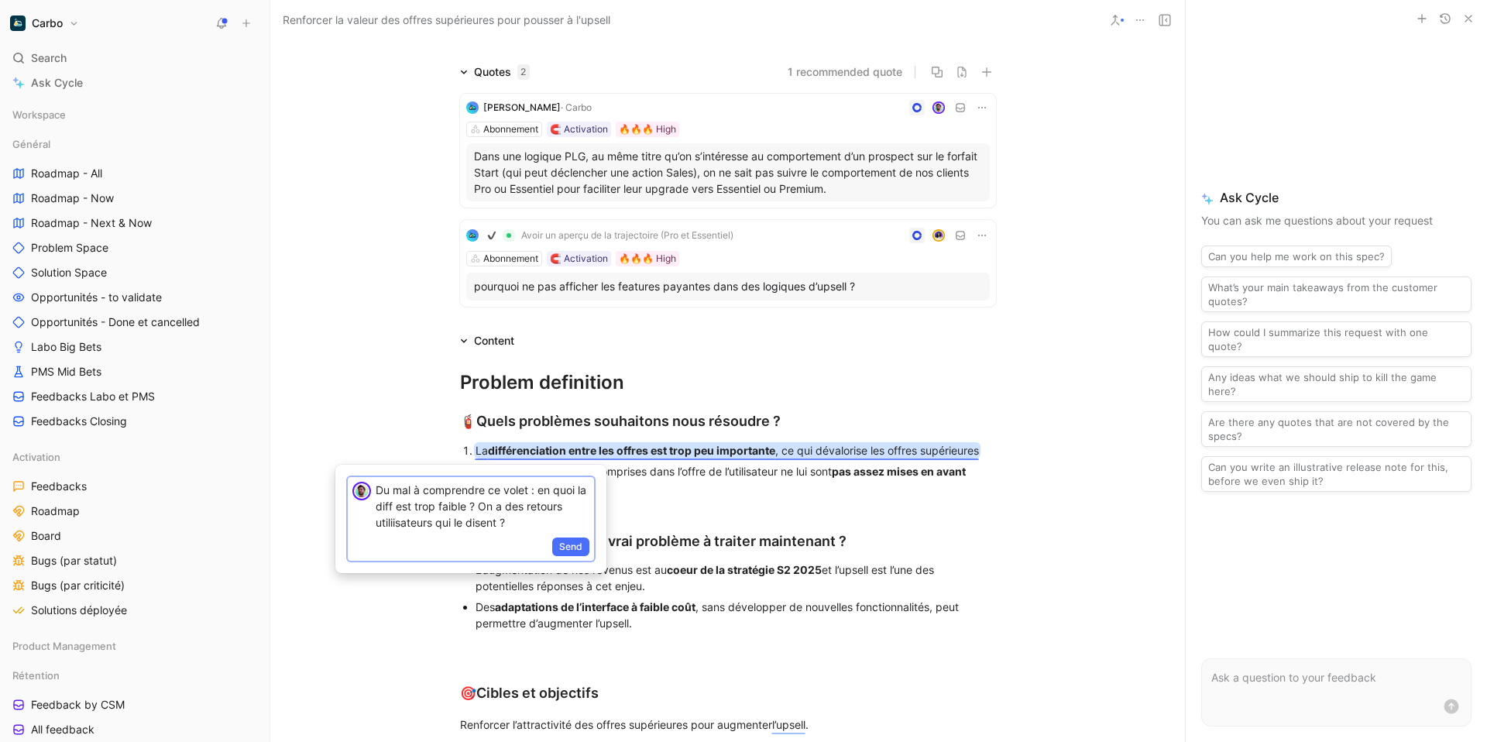
click at [540, 493] on p "Du mal à comprendre ce volet : en quoi la diff est trop faible ? On a des retou…" at bounding box center [483, 506] width 214 height 49
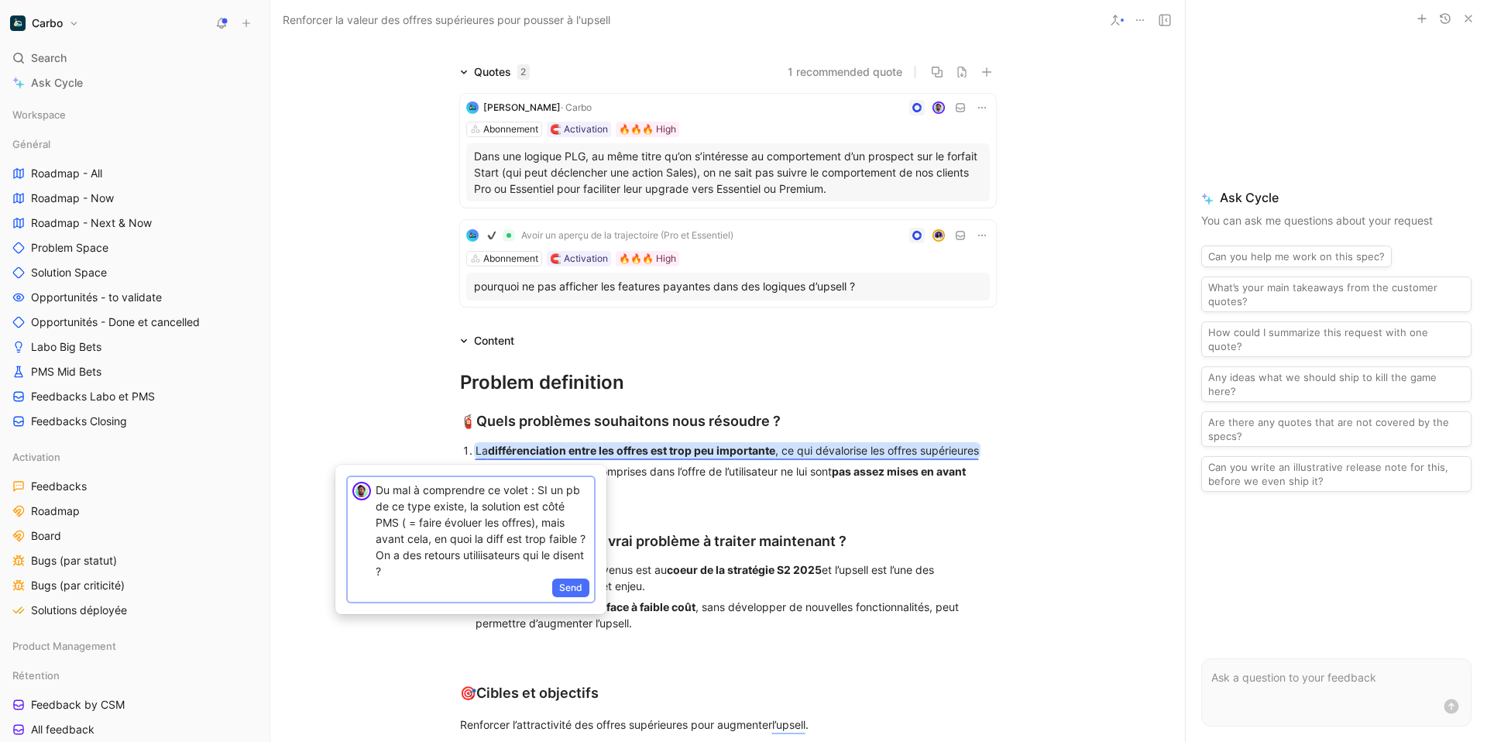
click at [463, 566] on p "Du mal à comprendre ce volet : SI un pb de ce type existe, la solution est côté…" at bounding box center [483, 531] width 214 height 98
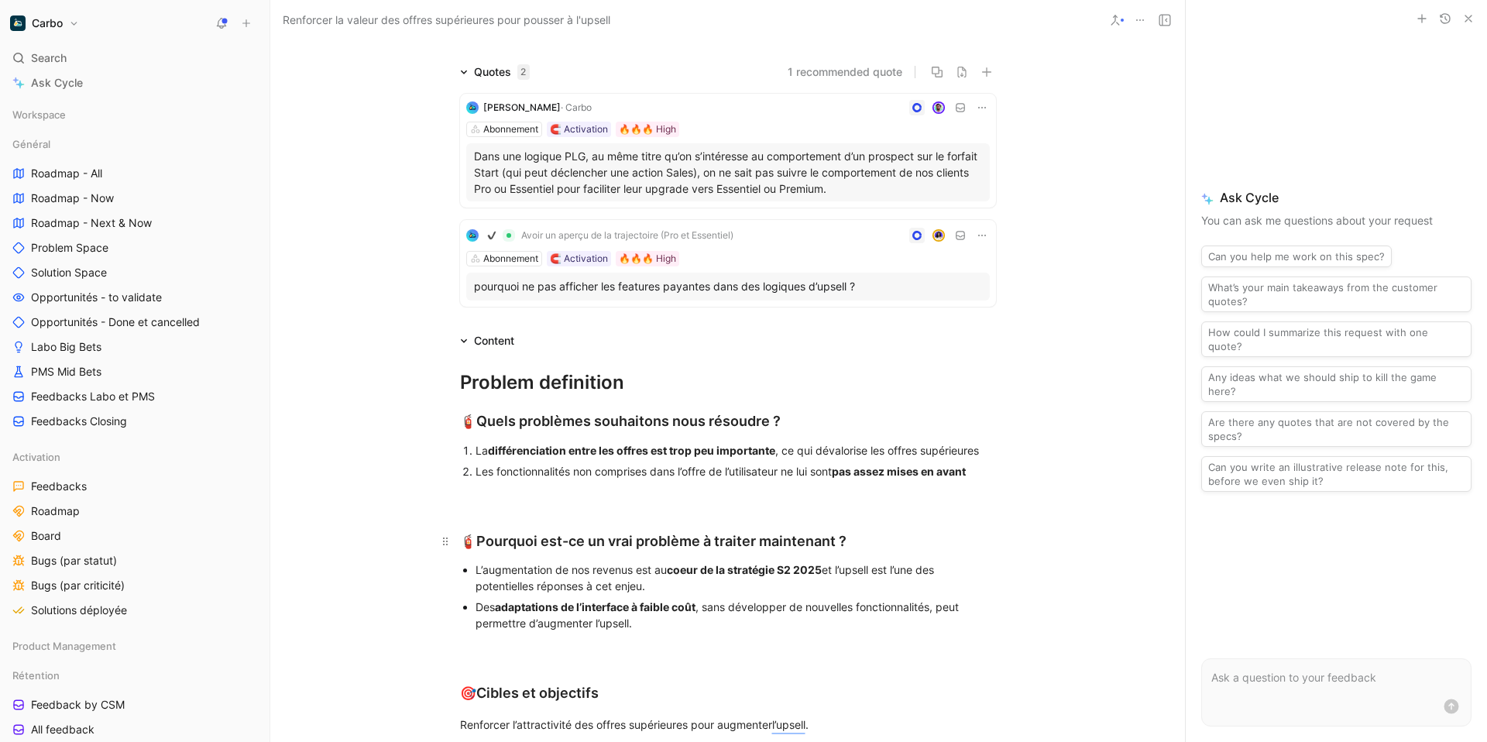
scroll to position [276, 0]
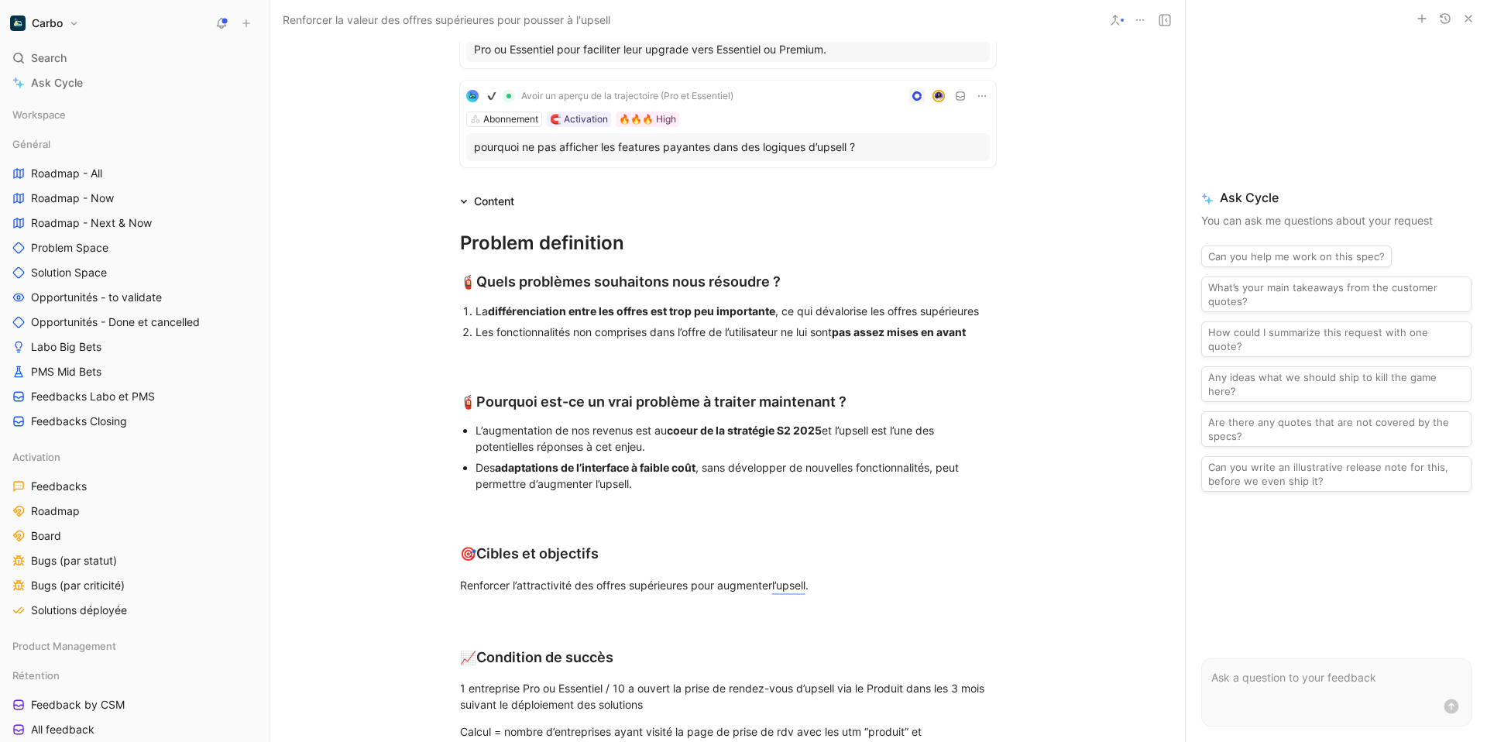
click at [623, 487] on div "Des adaptations de l’interface à faible coût , sans développer de nouvelles fon…" at bounding box center [735, 475] width 520 height 33
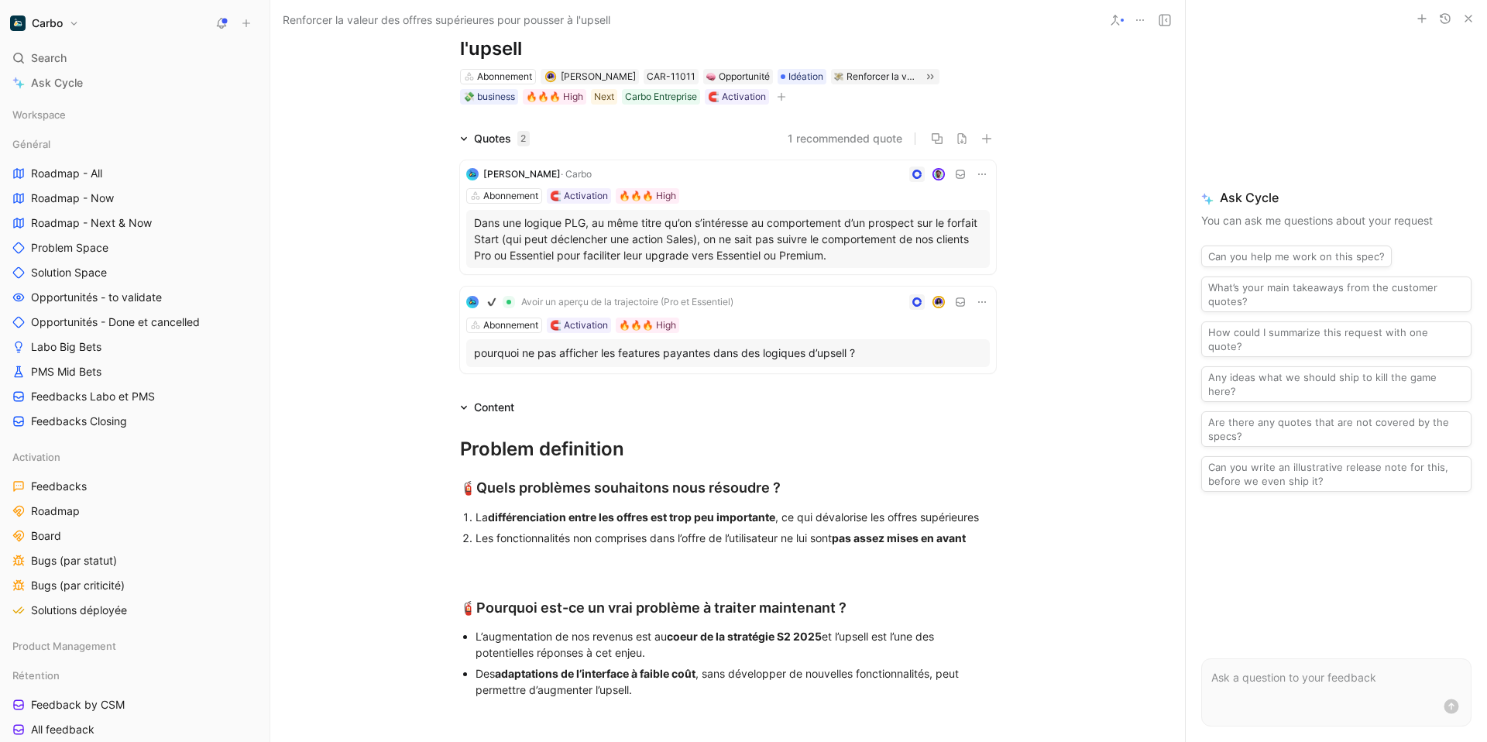
scroll to position [0, 0]
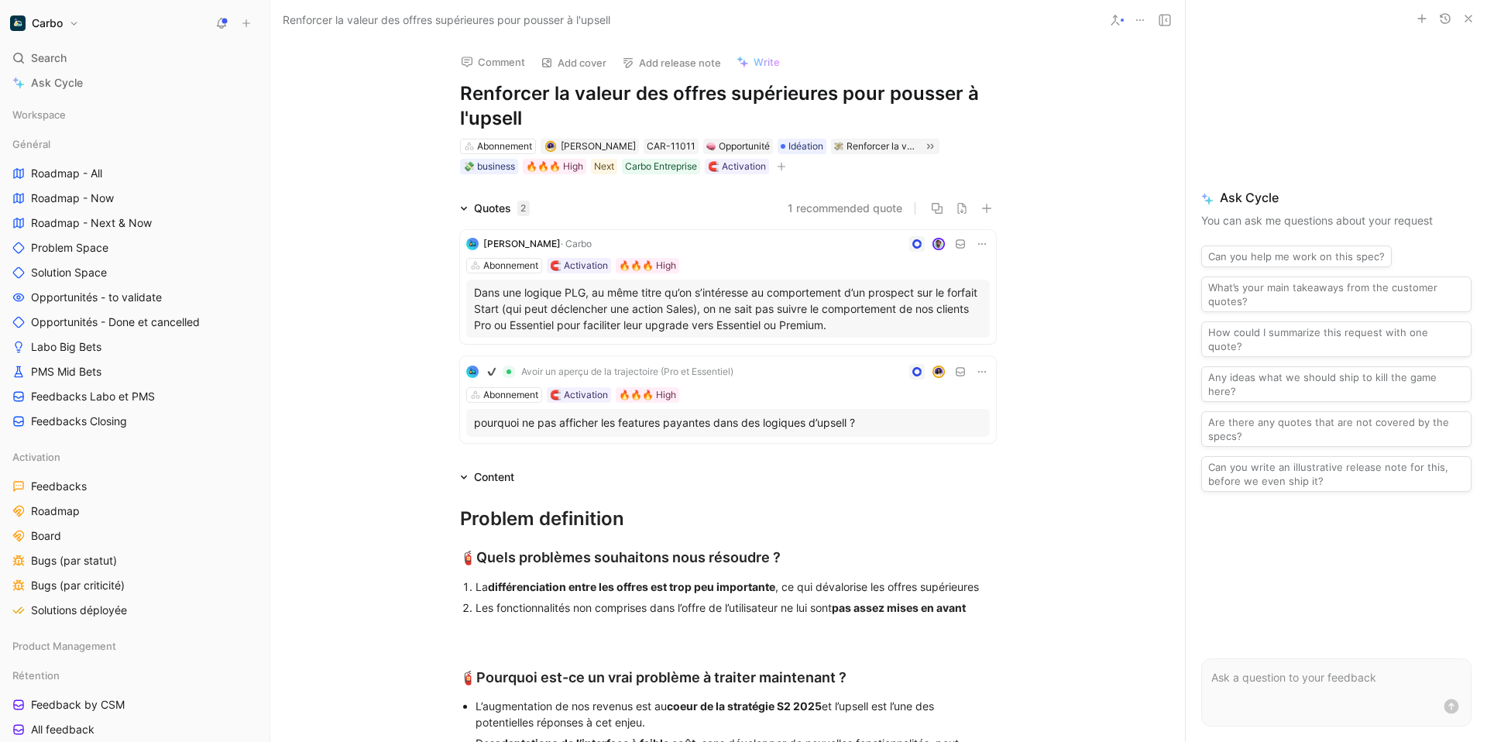
click at [483, 118] on h1 "Renforcer la valeur des offres supérieures pour pousser à l'upsell" at bounding box center [728, 106] width 536 height 50
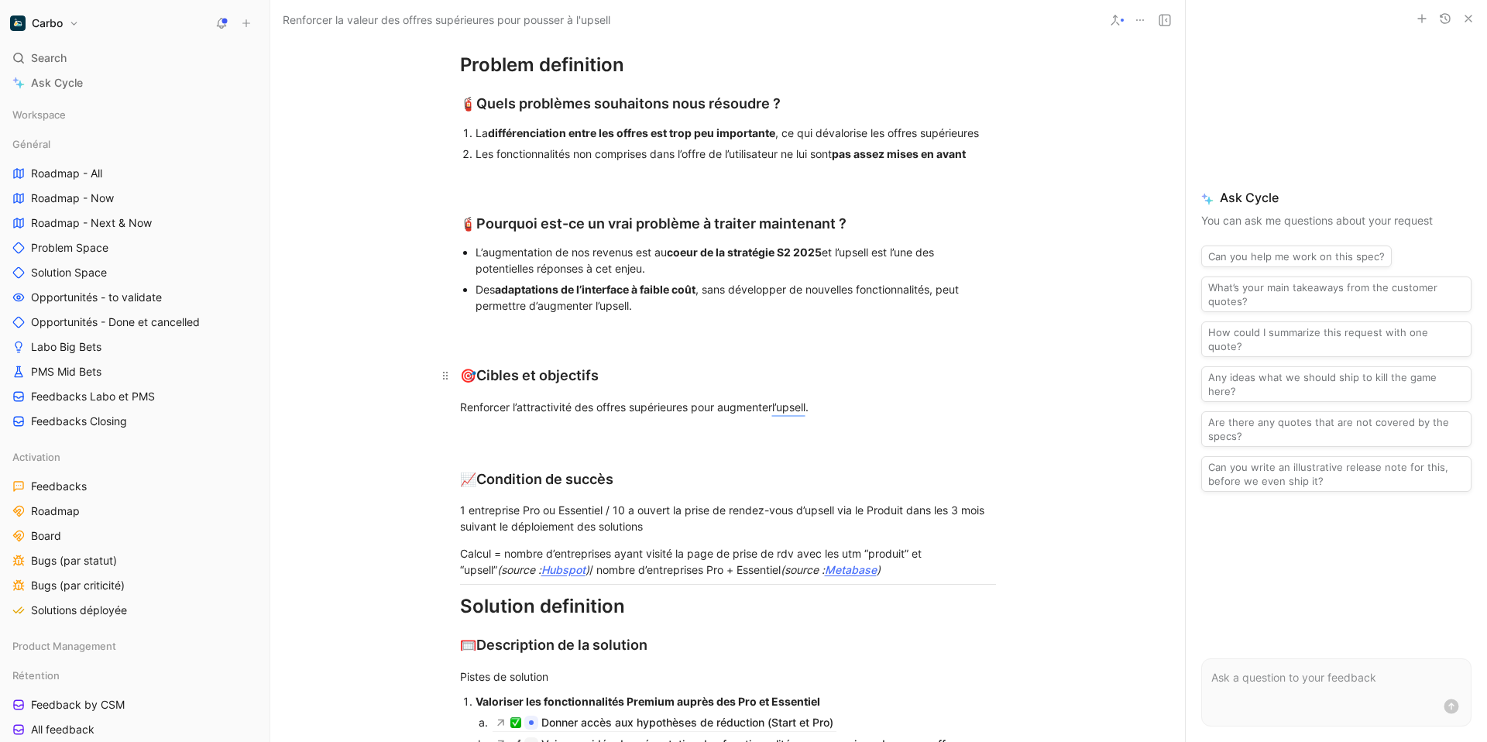
scroll to position [451, 0]
click at [795, 416] on mark "l’upsell" at bounding box center [788, 409] width 33 height 13
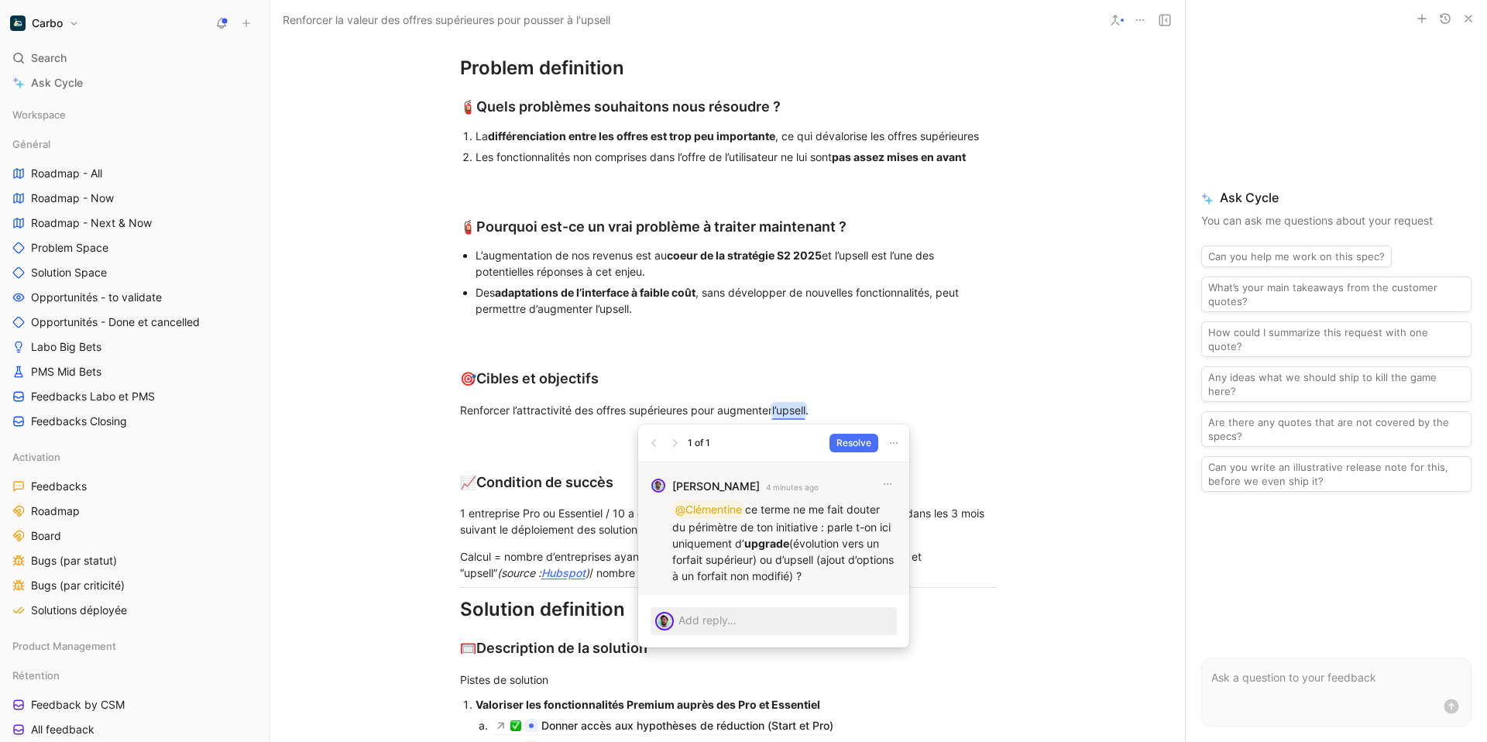
drag, startPoint x: 674, startPoint y: 506, endPoint x: 884, endPoint y: 592, distance: 226.8
click at [884, 592] on div "[PERSON_NAME] 4 minutes ago @Clémentine ce terme ne me fait douter du périmètre…" at bounding box center [773, 528] width 271 height 132
copy p "@Clémentine ce terme ne me fait douter du périmètre de ton initiative : parle t…"
click at [885, 485] on icon "button" at bounding box center [887, 484] width 12 height 12
click at [891, 445] on icon "button" at bounding box center [893, 443] width 12 height 12
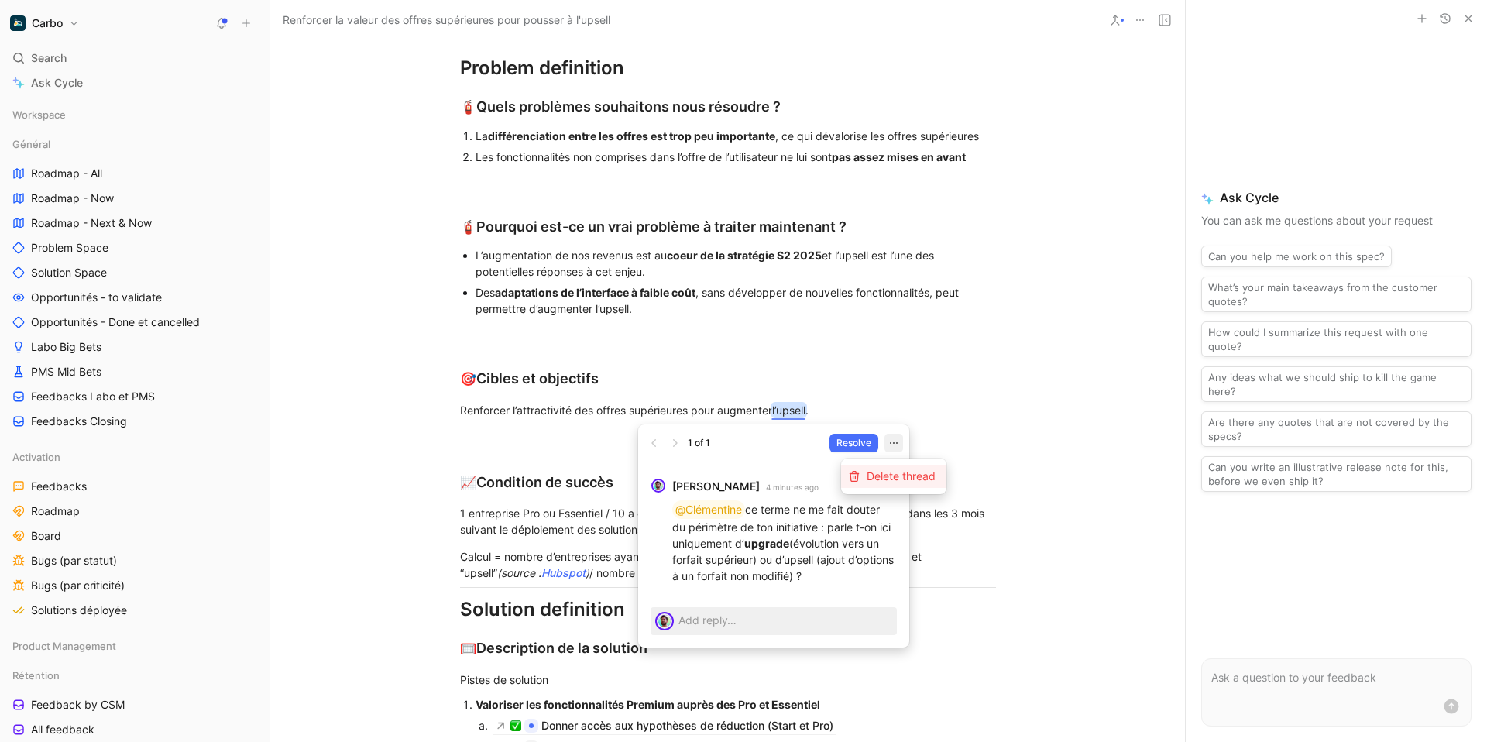
click at [883, 474] on span "Delete thread" at bounding box center [901, 475] width 69 height 13
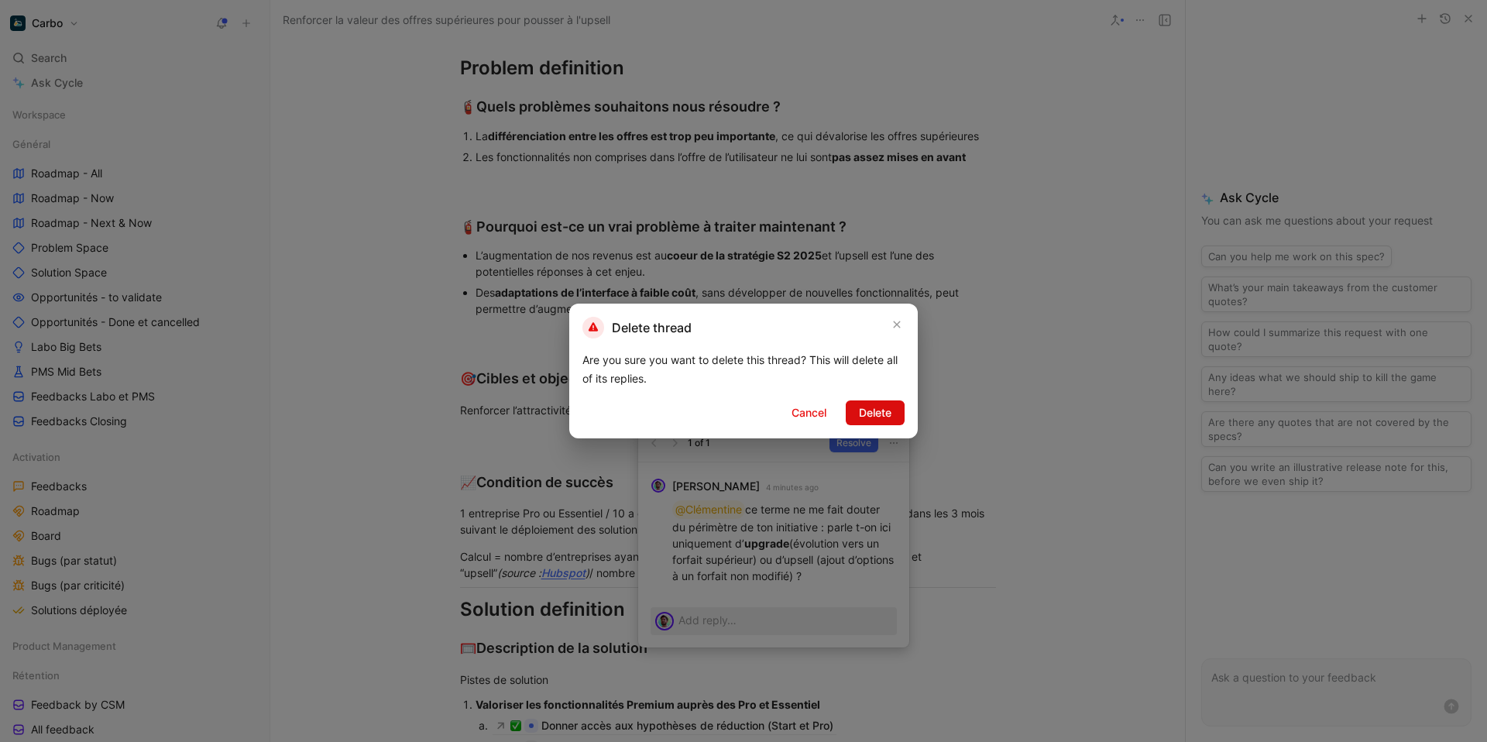
click at [880, 412] on span "Delete" at bounding box center [875, 412] width 33 height 19
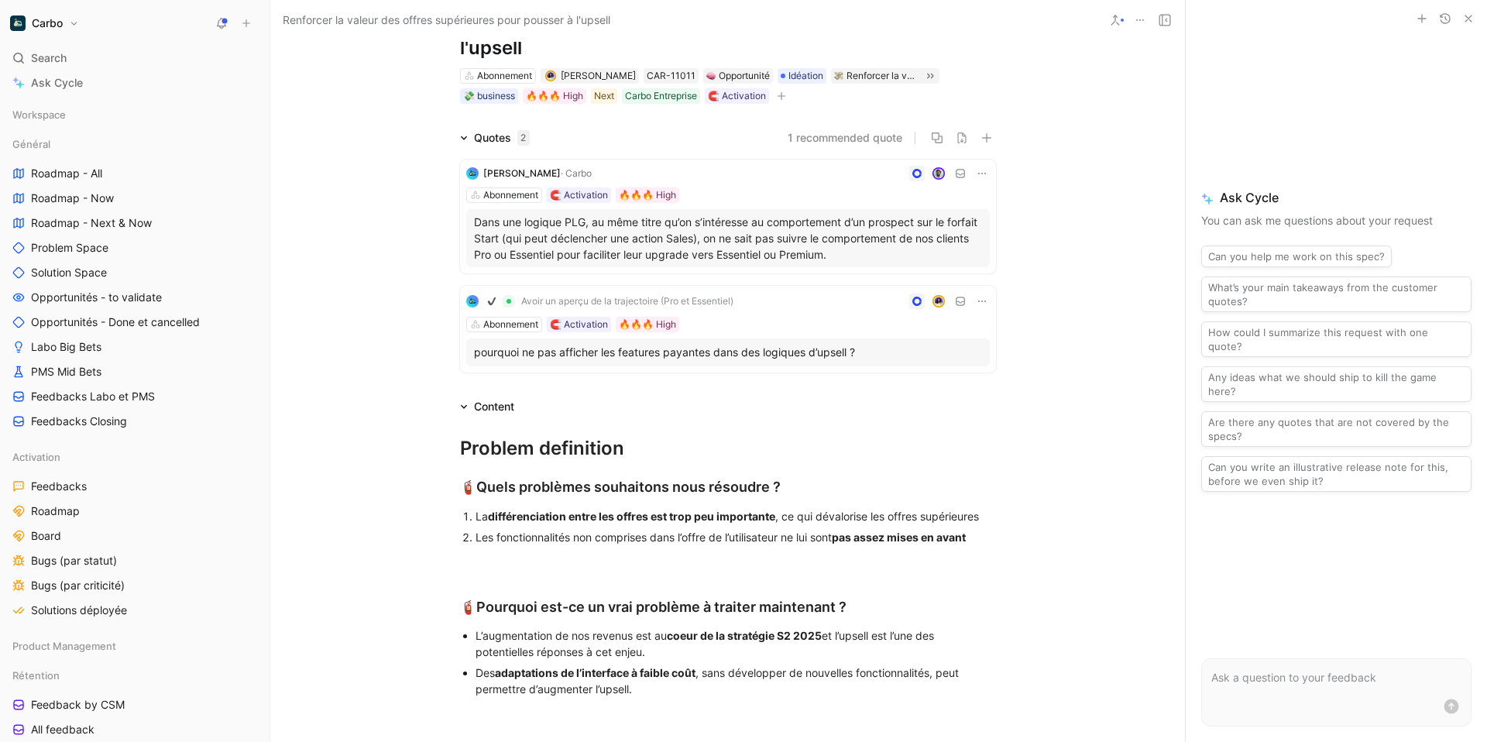
scroll to position [0, 0]
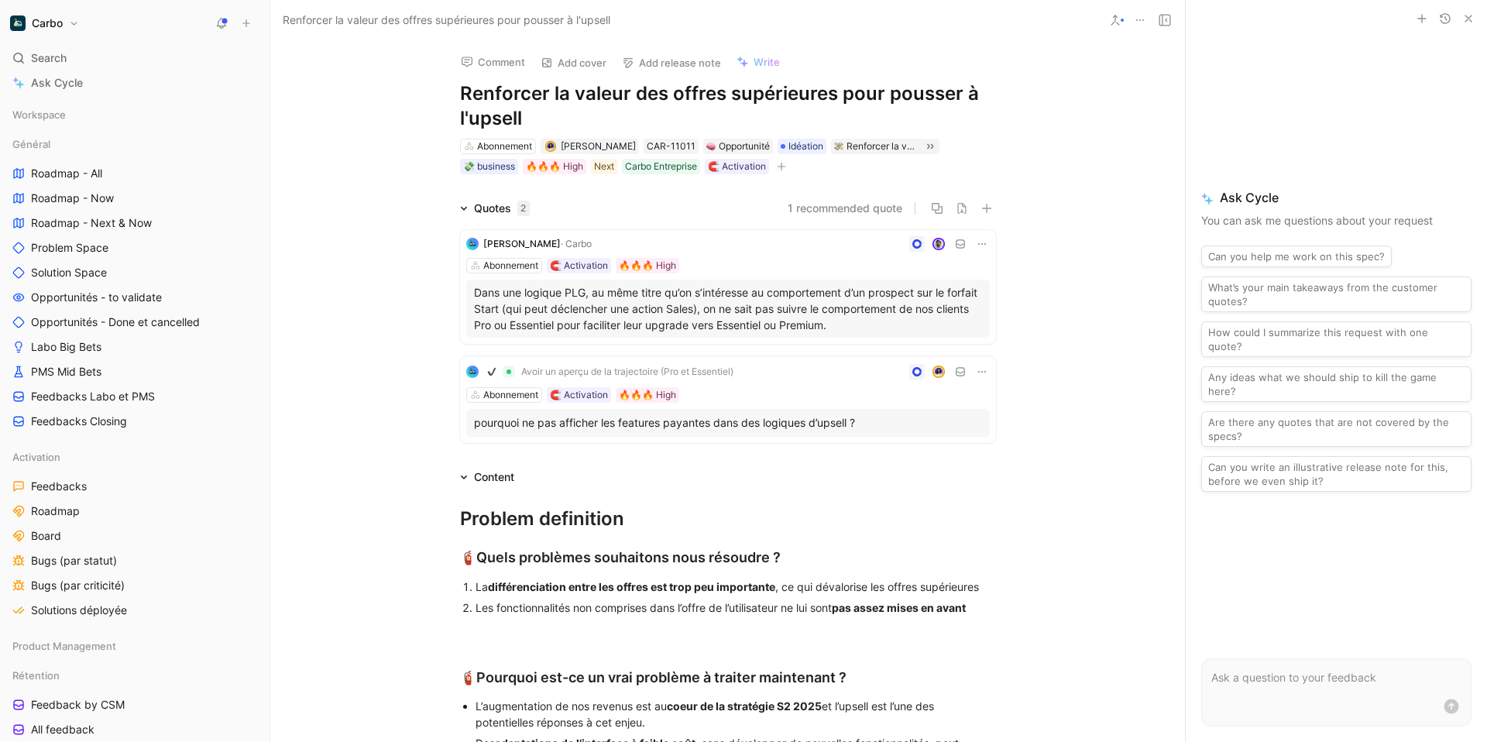
click at [492, 118] on h1 "Renforcer la valeur des offres supérieures pour pousser à l'upsell" at bounding box center [728, 106] width 536 height 50
click at [493, 54] on button "Comment" at bounding box center [493, 62] width 78 height 22
paste div
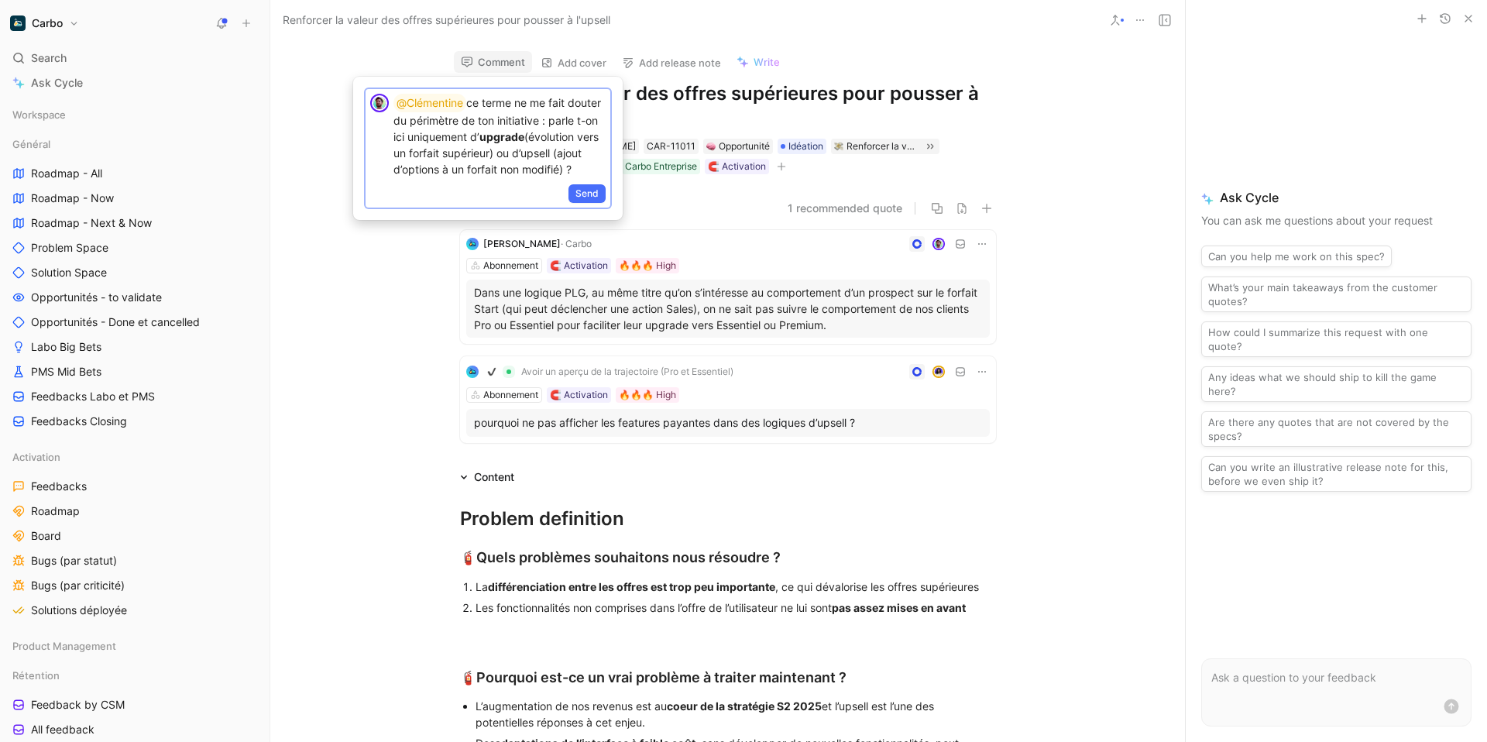
click at [513, 98] on p "@Clémentine ce terme ne me fait douter du périmètre de ton initiative : parle t…" at bounding box center [499, 136] width 212 height 84
click at [477, 102] on p "@Clémentine ce terme upsell ne me fait douter du périmètre de ton initiative : …" at bounding box center [499, 141] width 212 height 100
click at [551, 100] on p "@Clémentine le terme upsell ne me fait douter du périmètre de ton initiative : …" at bounding box center [499, 141] width 212 height 100
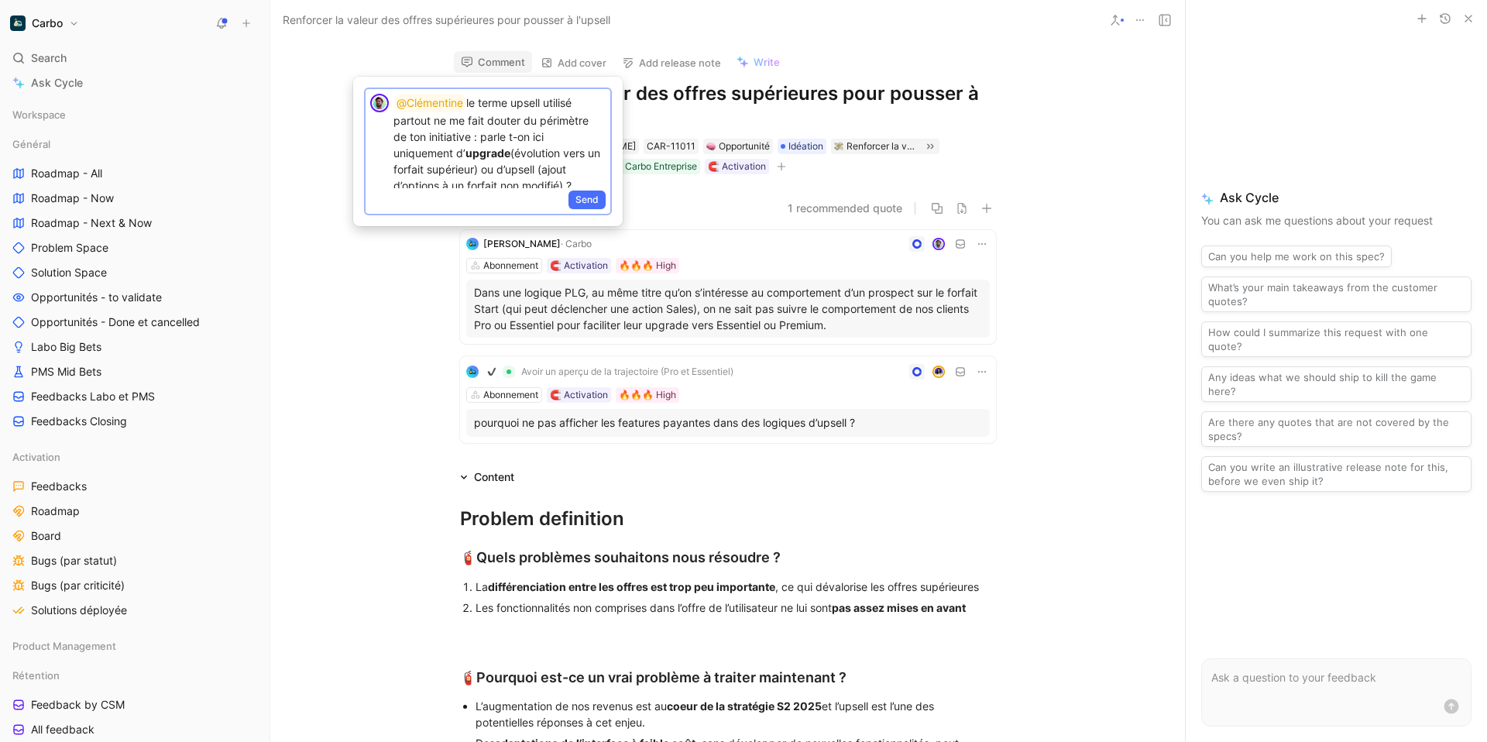
click at [537, 123] on p "@Clémentine le terme upsell utilisé partout ne me fait douter du périmètre de t…" at bounding box center [499, 144] width 212 height 100
click at [592, 199] on span "Send" at bounding box center [586, 199] width 23 height 15
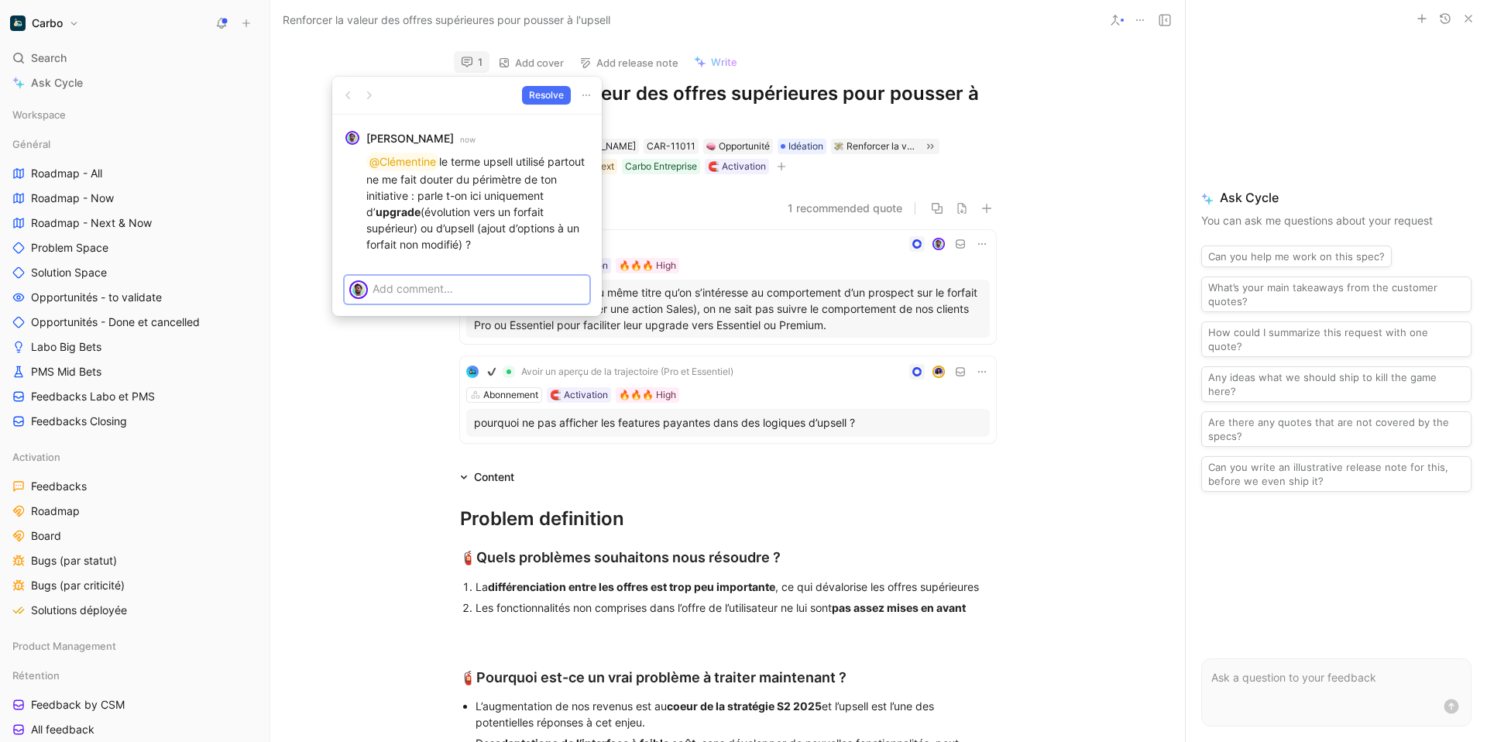
scroll to position [0, 0]
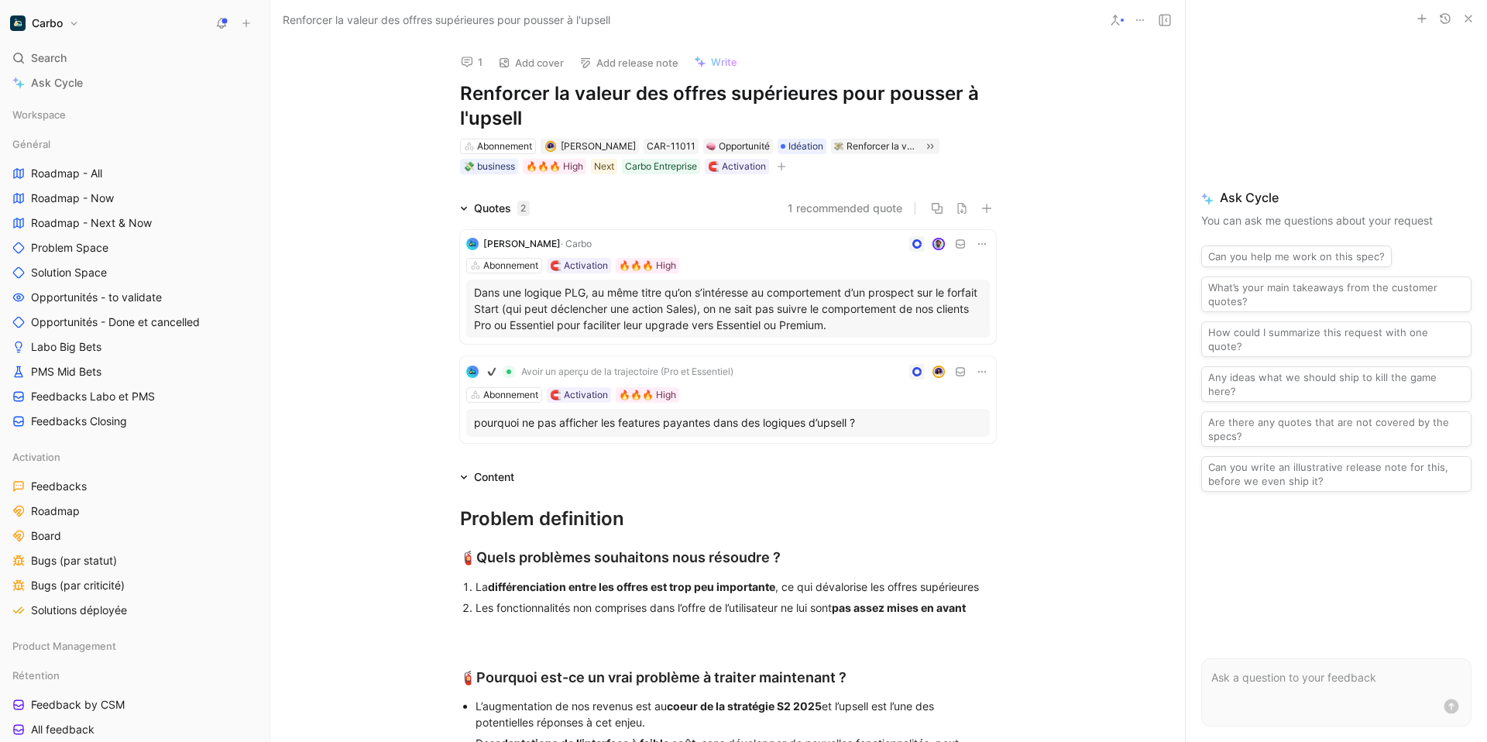
click at [462, 63] on icon at bounding box center [467, 62] width 12 height 12
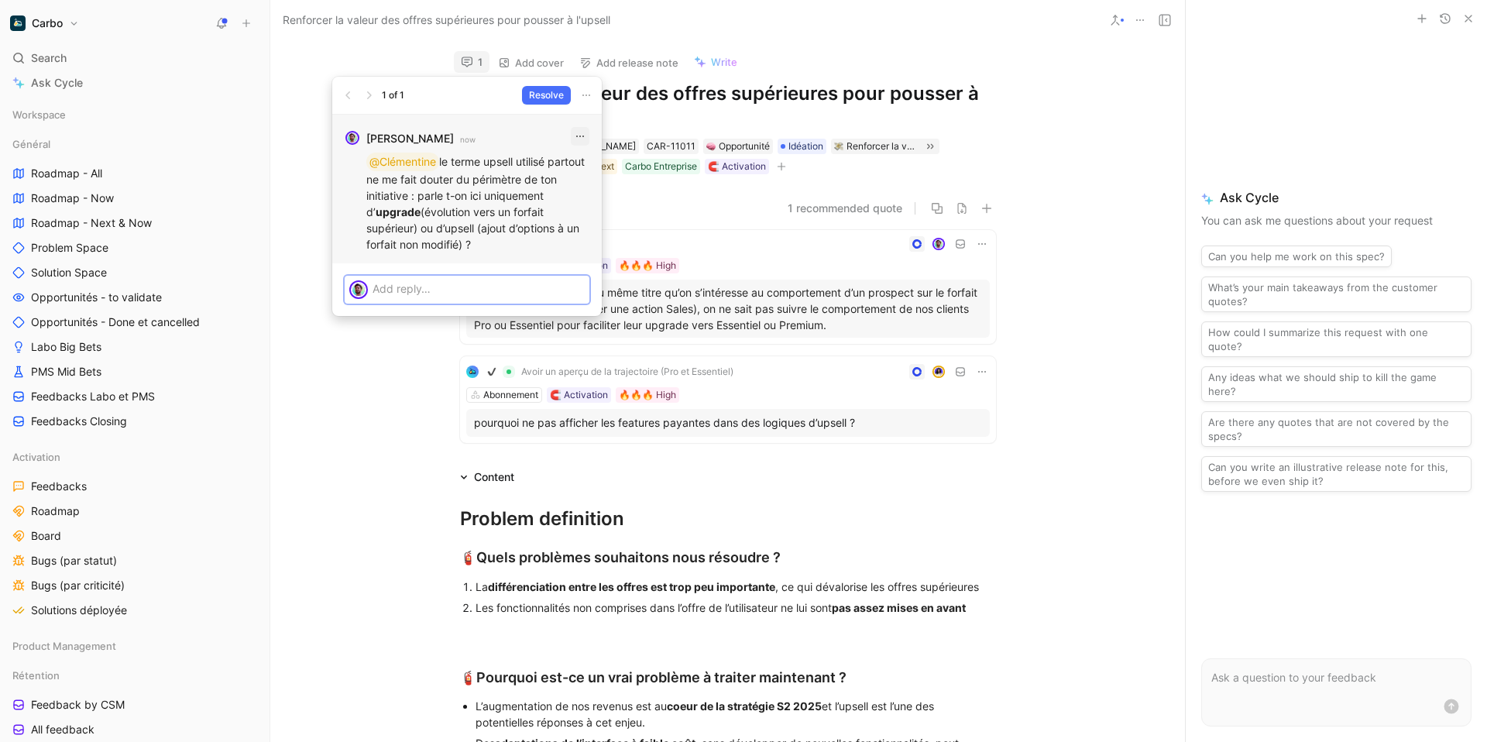
click at [579, 133] on icon "button" at bounding box center [580, 136] width 12 height 12
click at [570, 163] on span "Edit" at bounding box center [562, 169] width 19 height 13
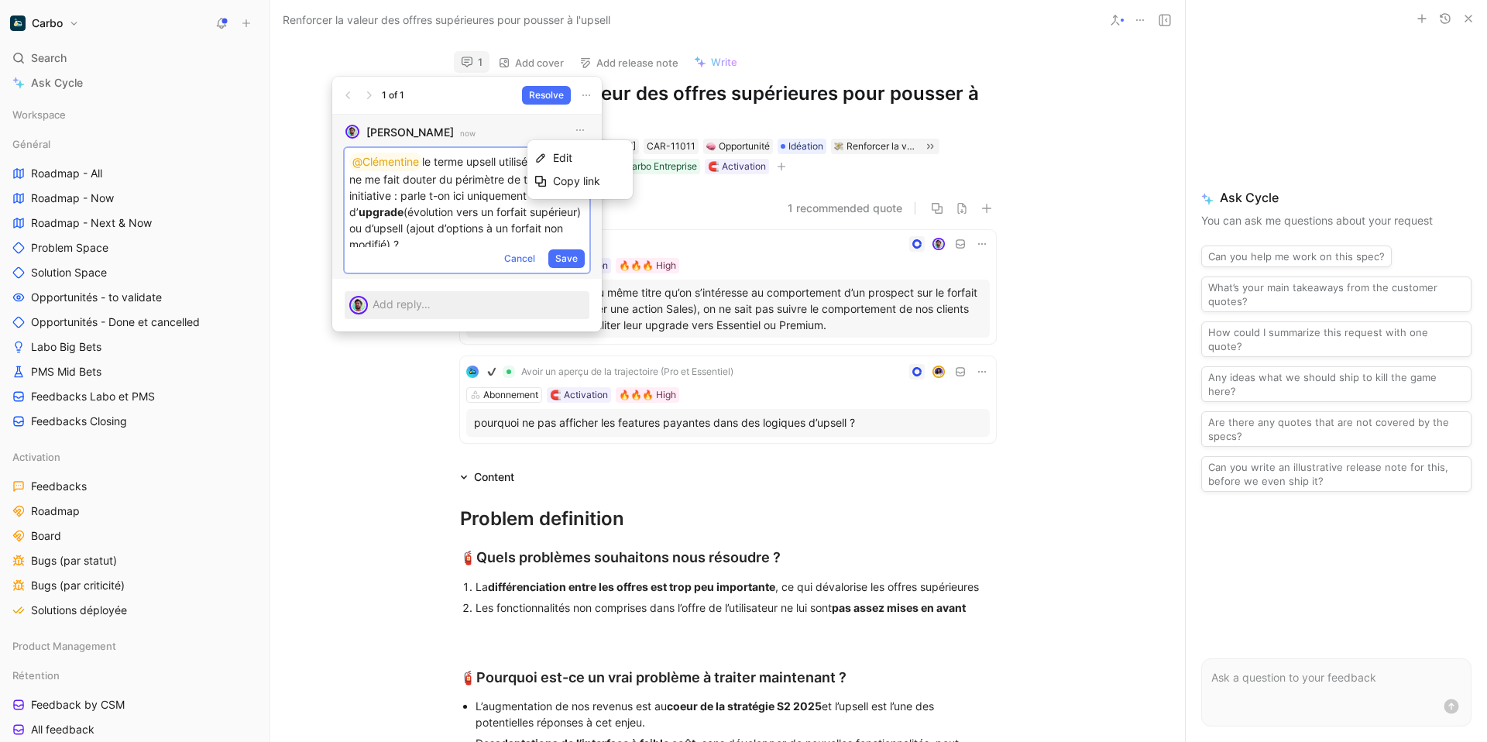
scroll to position [8, 0]
click at [392, 175] on p "@Clémentine le terme upsell utilisé partout ne me fait douter du périmètre de t…" at bounding box center [466, 195] width 235 height 100
drag, startPoint x: 509, startPoint y: 174, endPoint x: 540, endPoint y: 172, distance: 31.1
click at [540, 172] on p "@Clémentine le terme upsell utilisé partout VS le contenu proposé ne me fait do…" at bounding box center [466, 195] width 235 height 100
click at [539, 173] on p "@Clémentine le terme upsell utilisé partout VS le contenu proposé me fait doute…" at bounding box center [466, 195] width 235 height 100
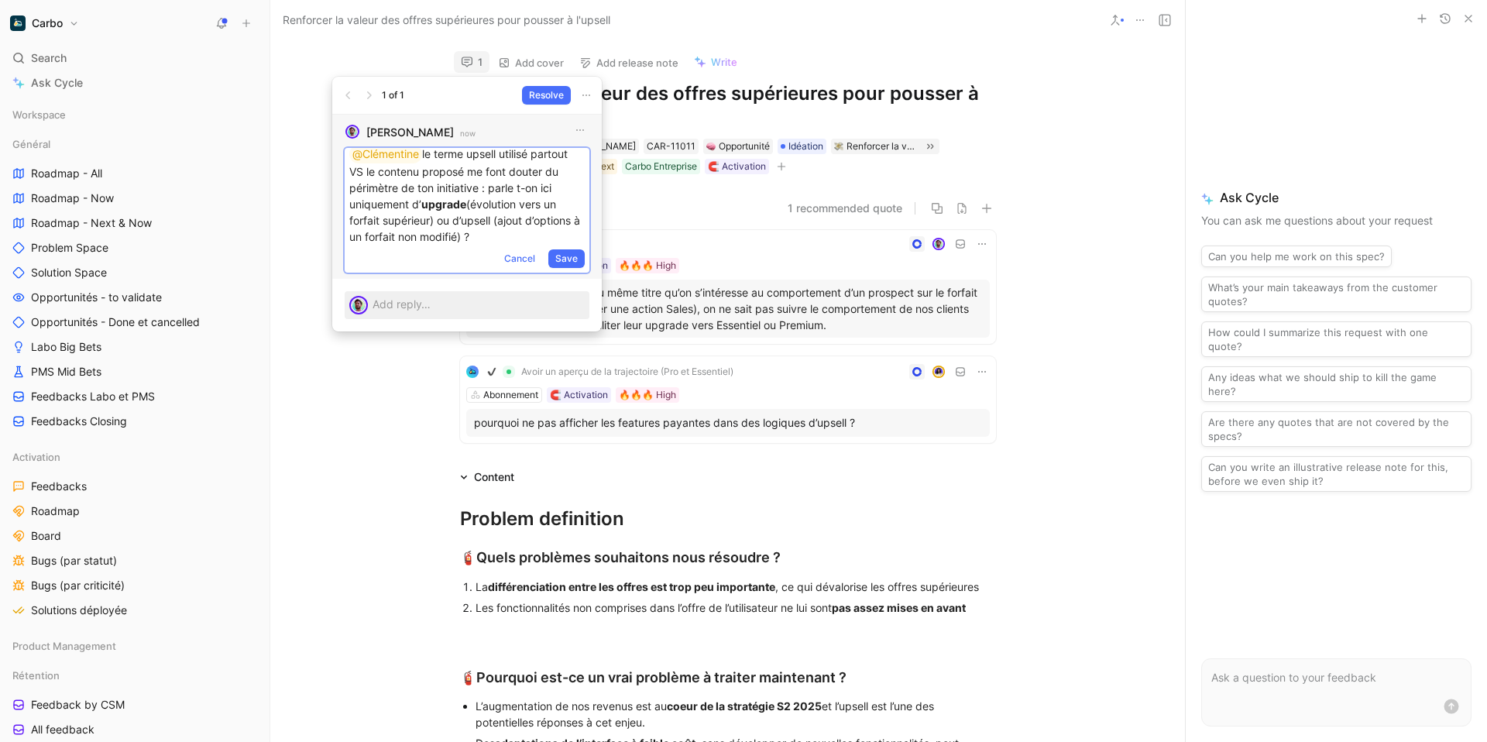
click at [565, 261] on span "Save" at bounding box center [566, 258] width 22 height 15
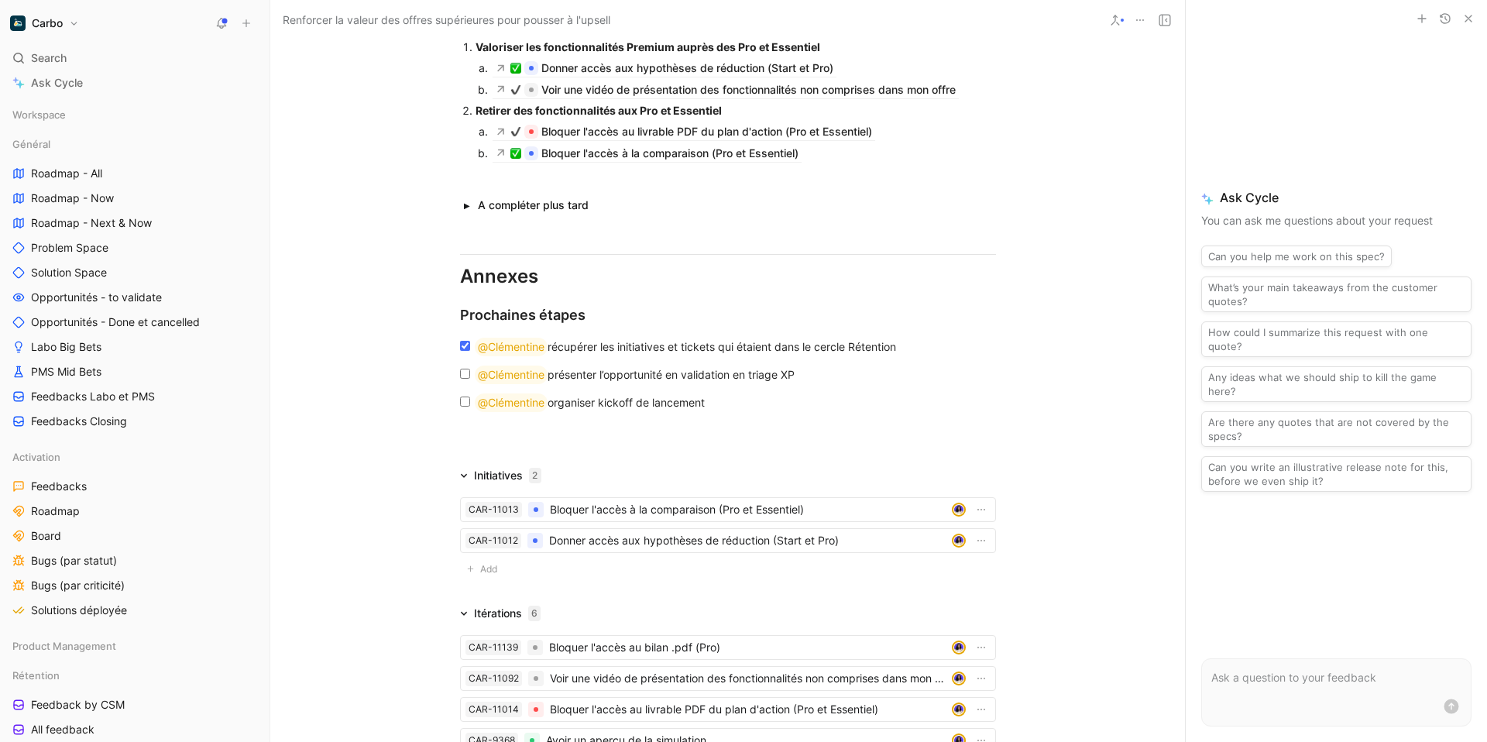
scroll to position [1406, 0]
